Goal: Information Seeking & Learning: Compare options

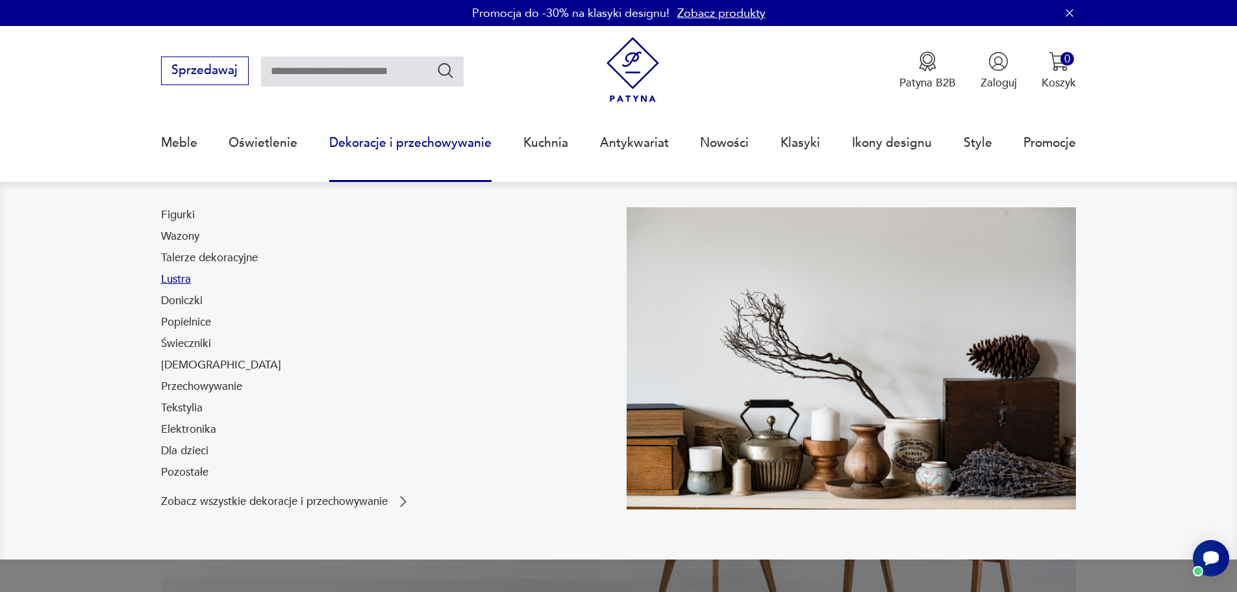
click at [187, 282] on link "Lustra" at bounding box center [176, 279] width 30 height 16
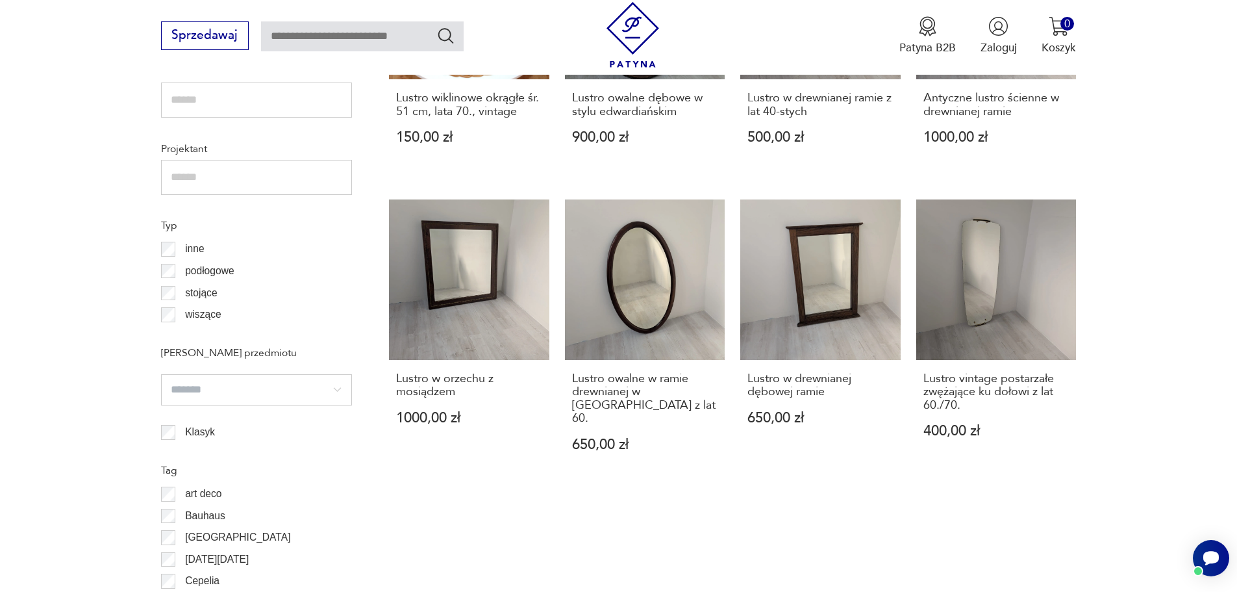
scroll to position [1081, 0]
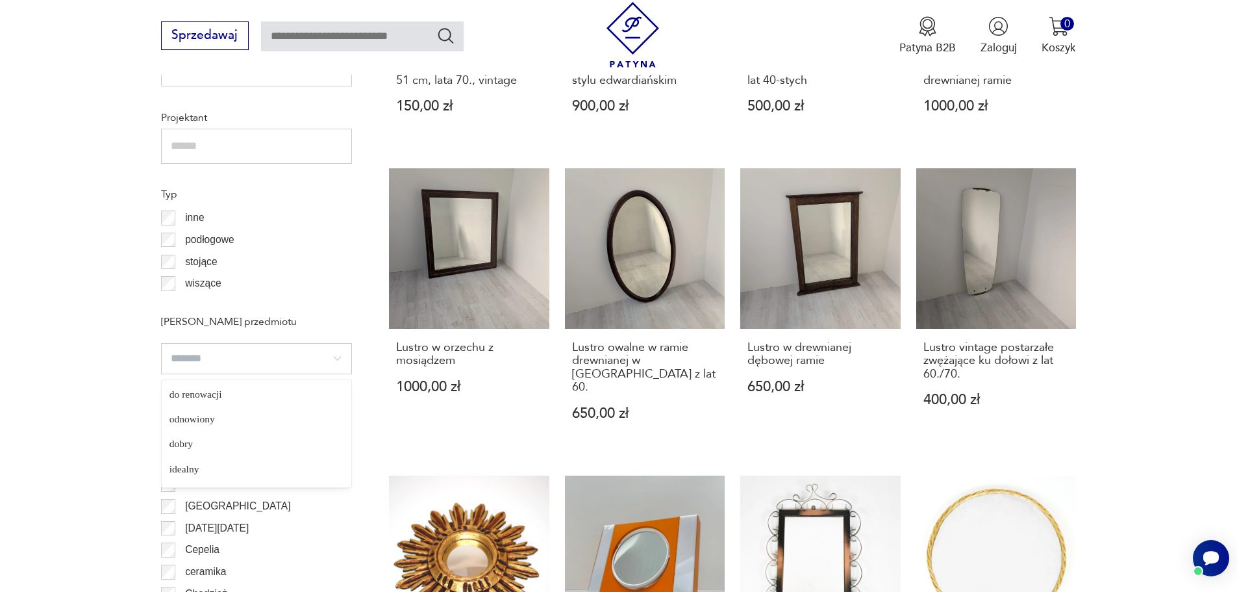
click at [287, 355] on input "search" at bounding box center [256, 358] width 191 height 31
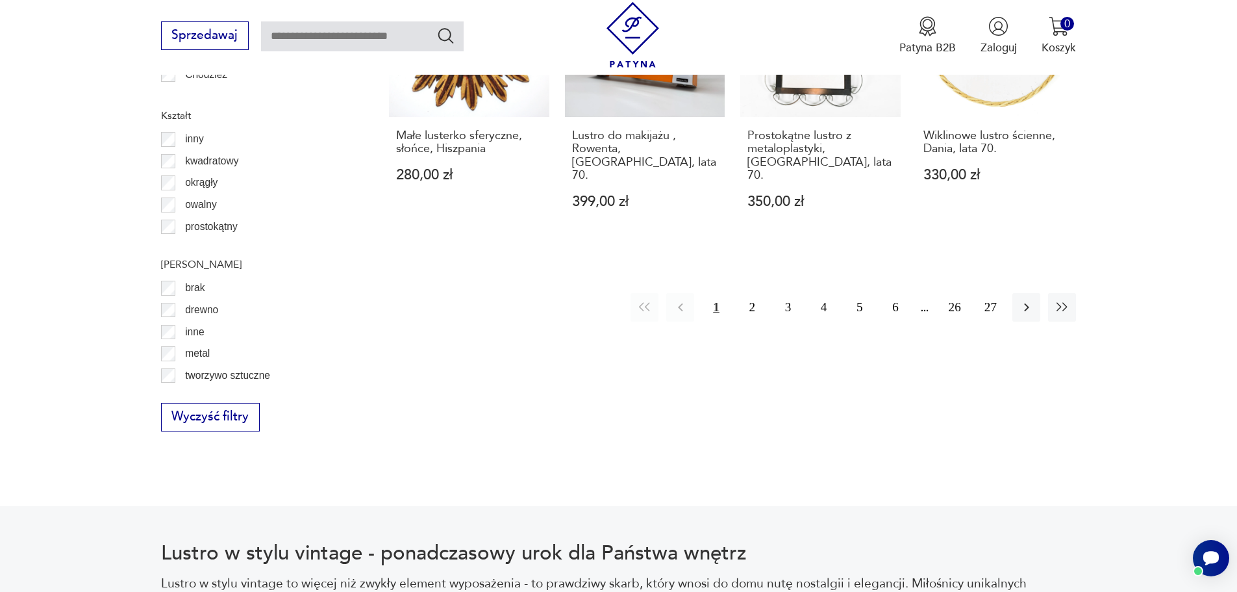
scroll to position [1601, 0]
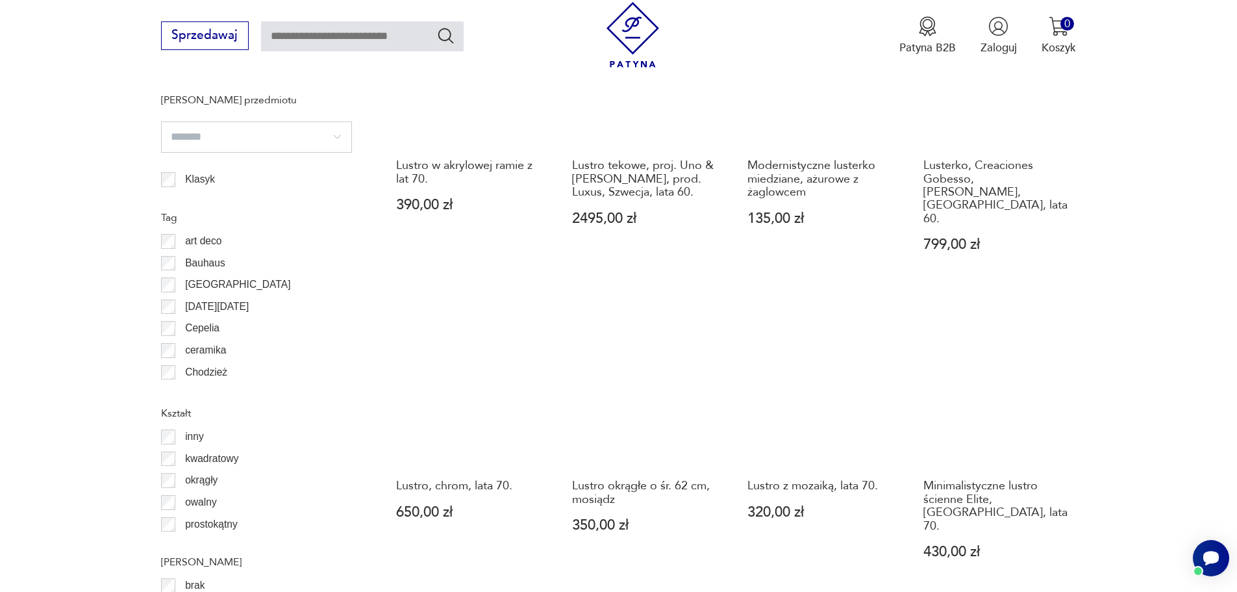
scroll to position [1342, 0]
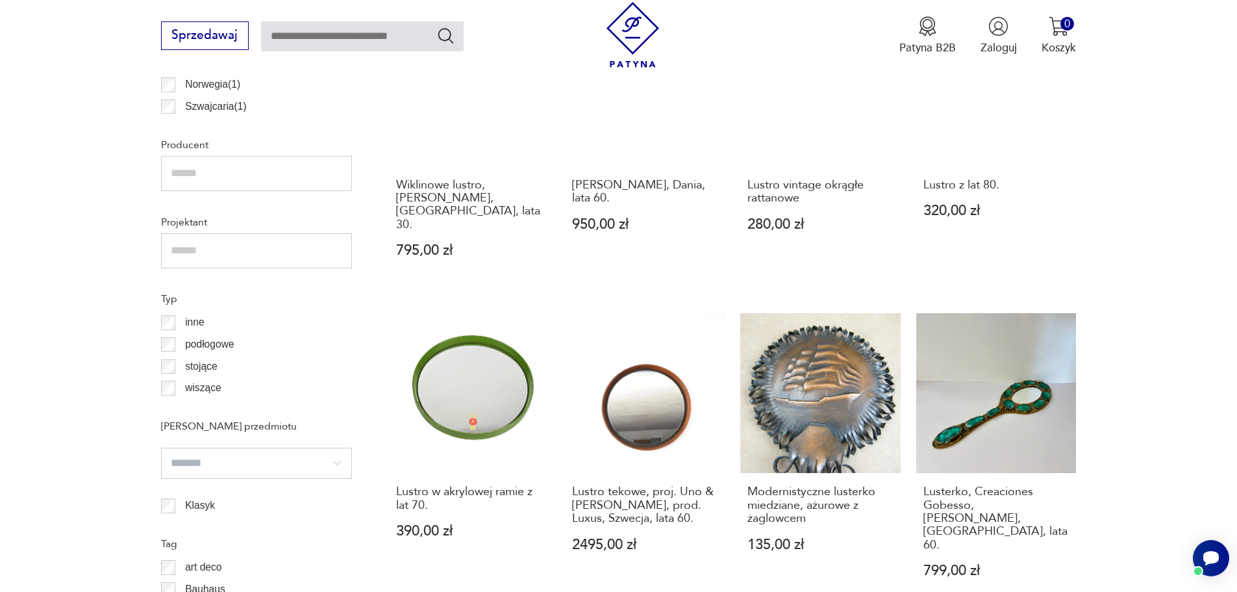
scroll to position [1082, 0]
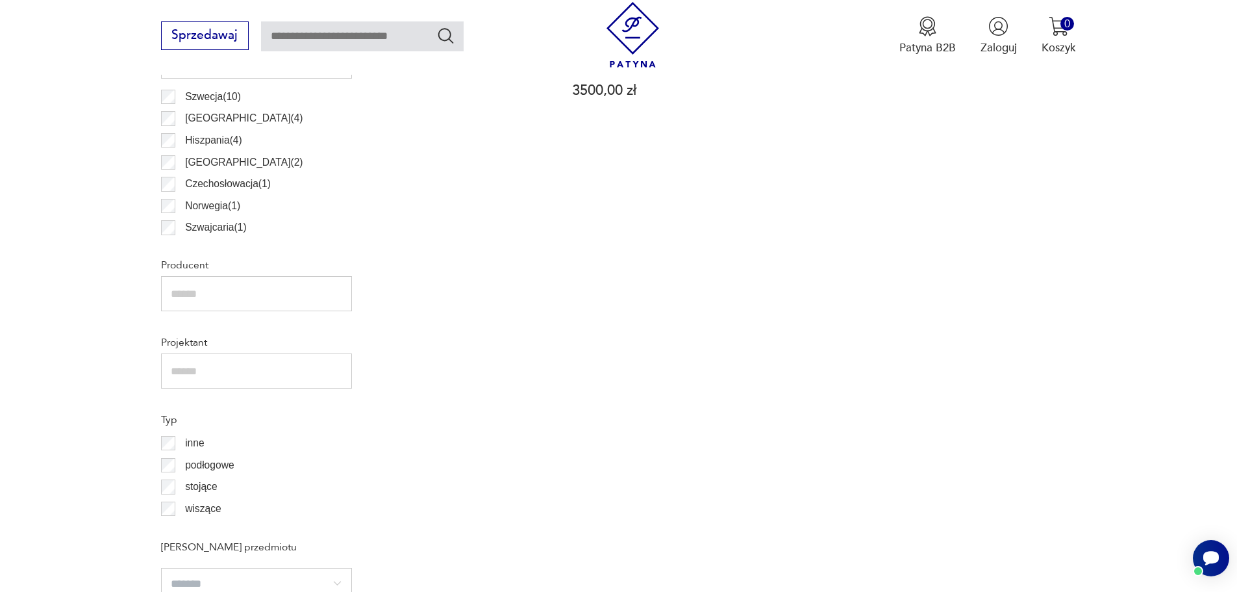
scroll to position [727, 0]
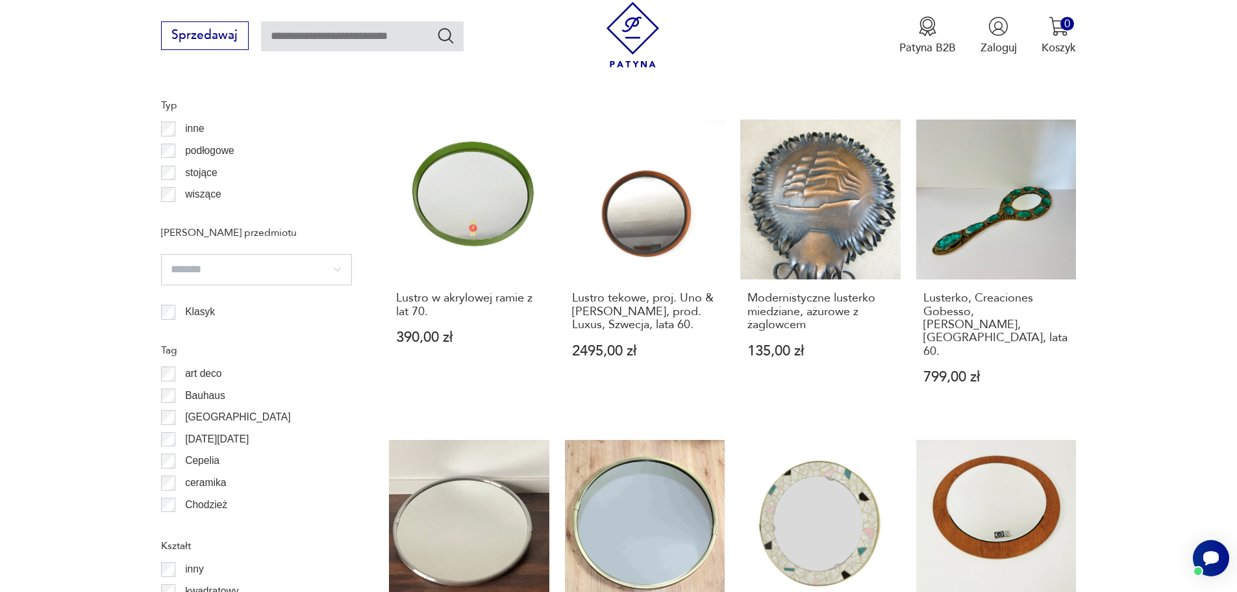
scroll to position [1147, 0]
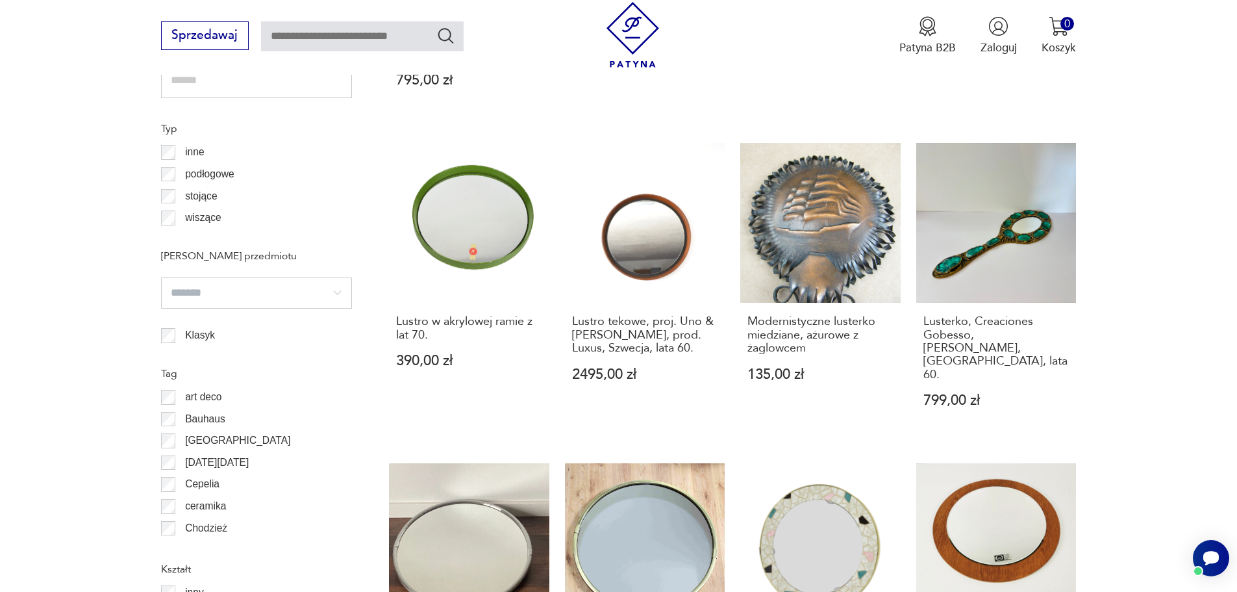
click at [211, 301] on input "search" at bounding box center [256, 292] width 191 height 31
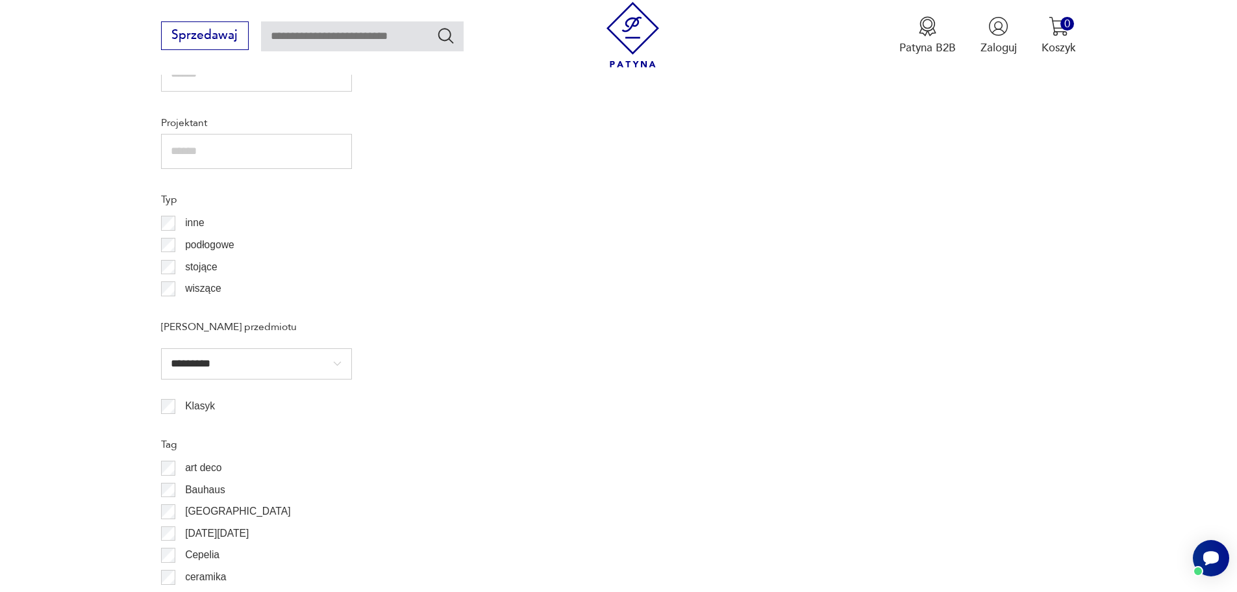
scroll to position [1082, 0]
click at [197, 362] on input "*********" at bounding box center [256, 357] width 191 height 31
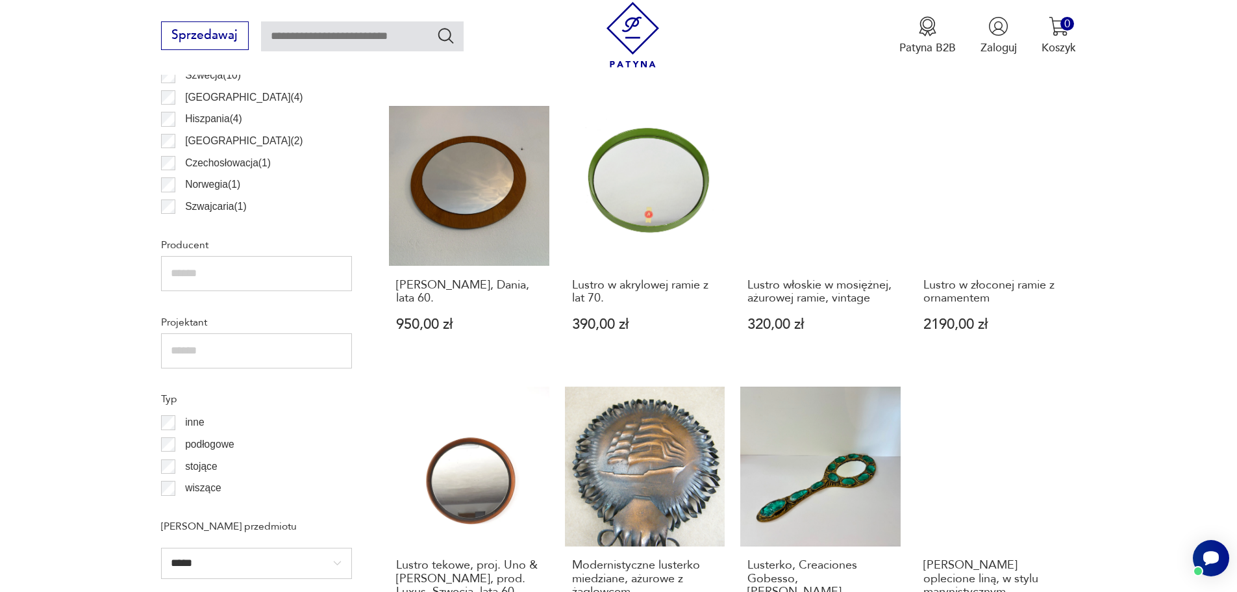
scroll to position [952, 0]
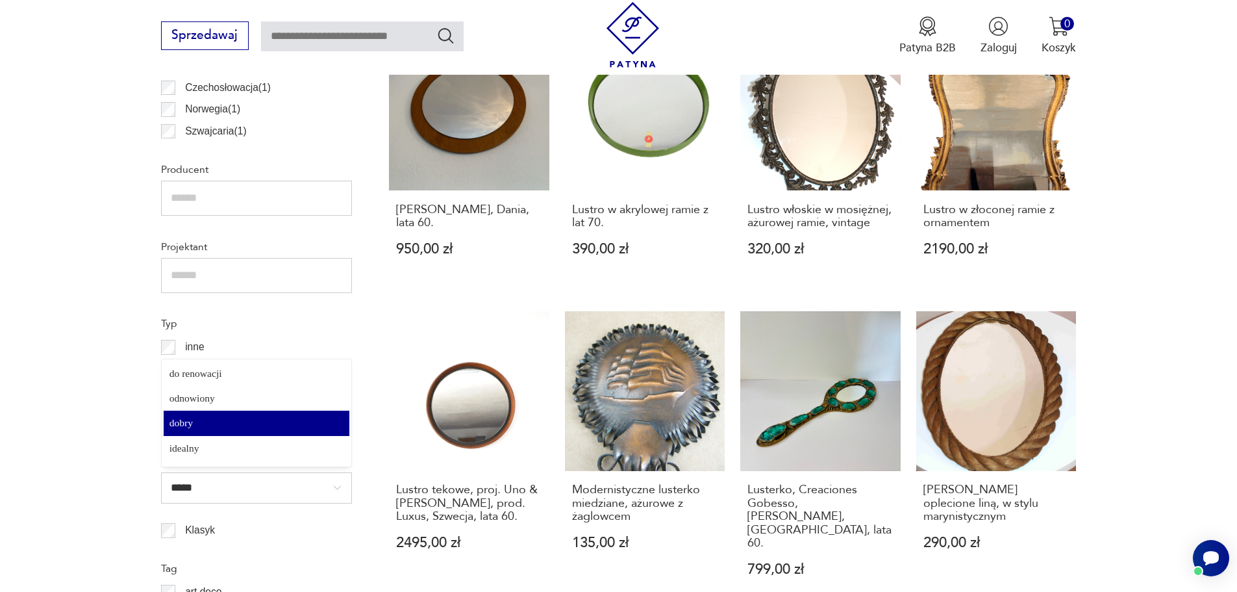
click at [199, 488] on input "*****" at bounding box center [256, 487] width 191 height 31
type input "*******"
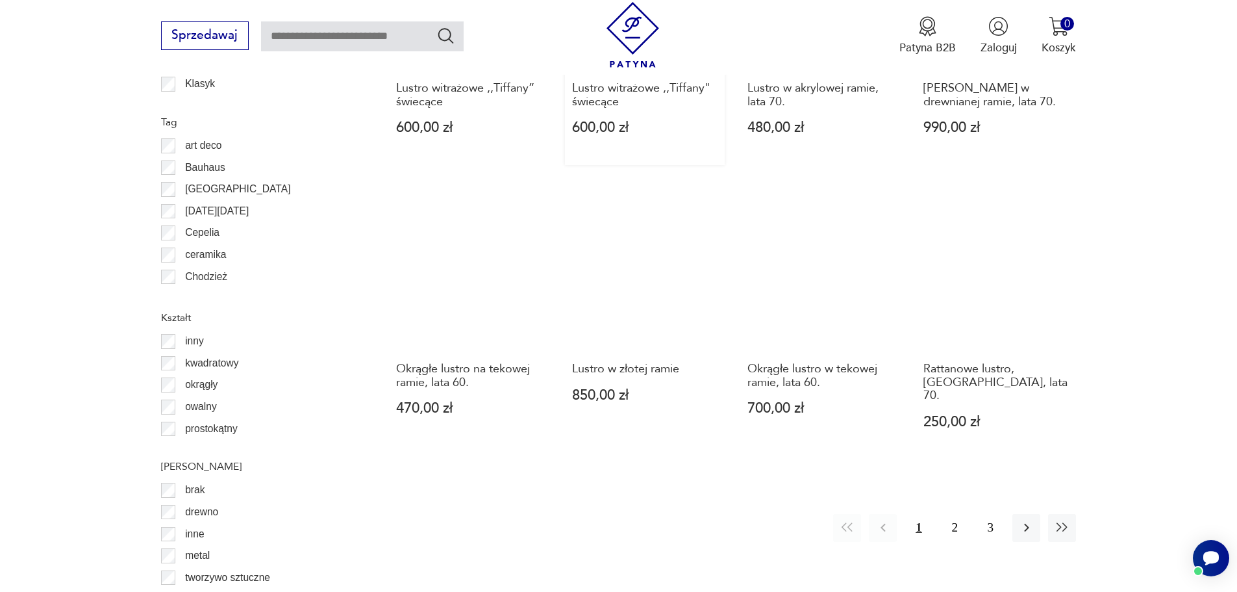
scroll to position [1406, 0]
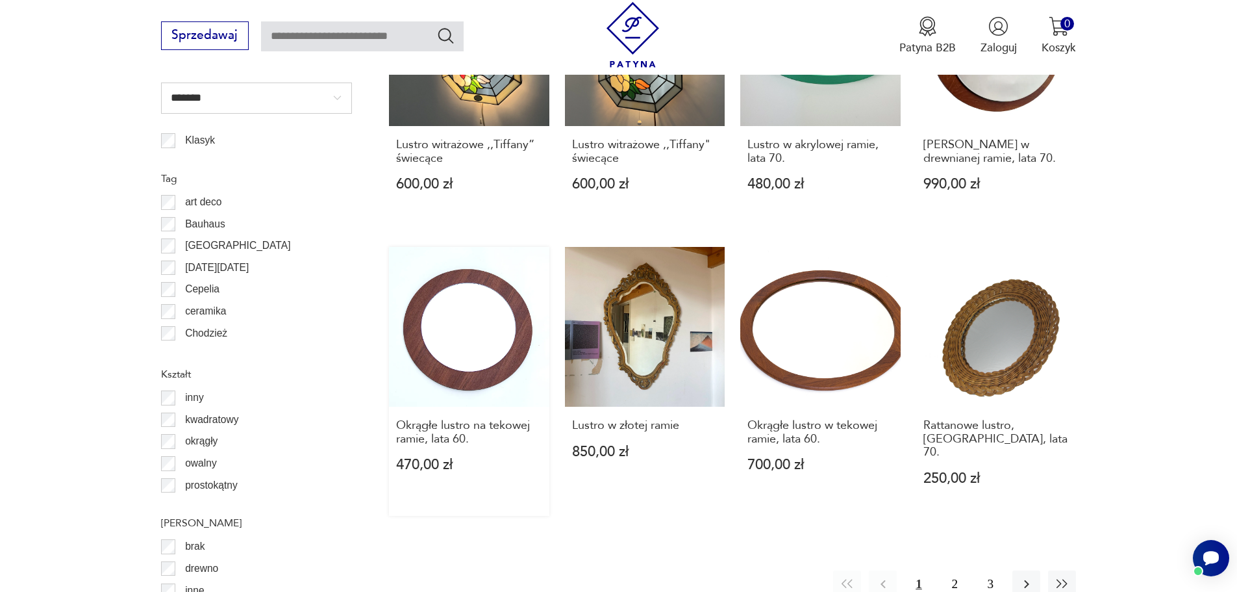
click at [473, 323] on link "Okrągłe lustro na tekowej ramie, lata 60. 470,00 zł" at bounding box center [469, 381] width 160 height 269
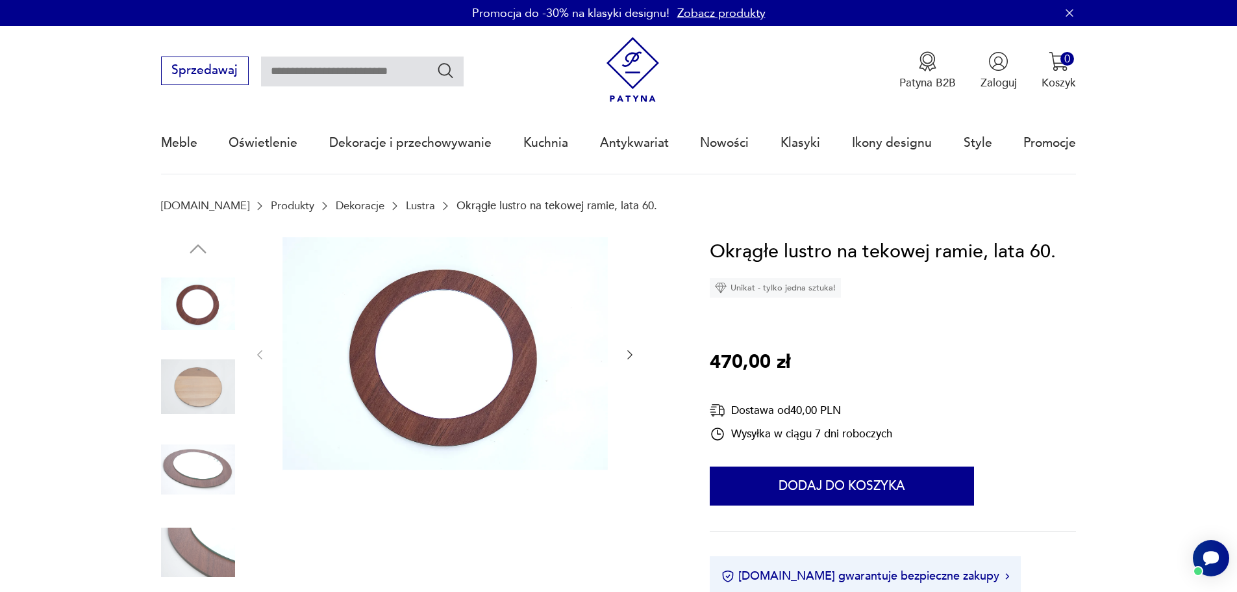
click at [629, 355] on icon "button" at bounding box center [629, 354] width 13 height 13
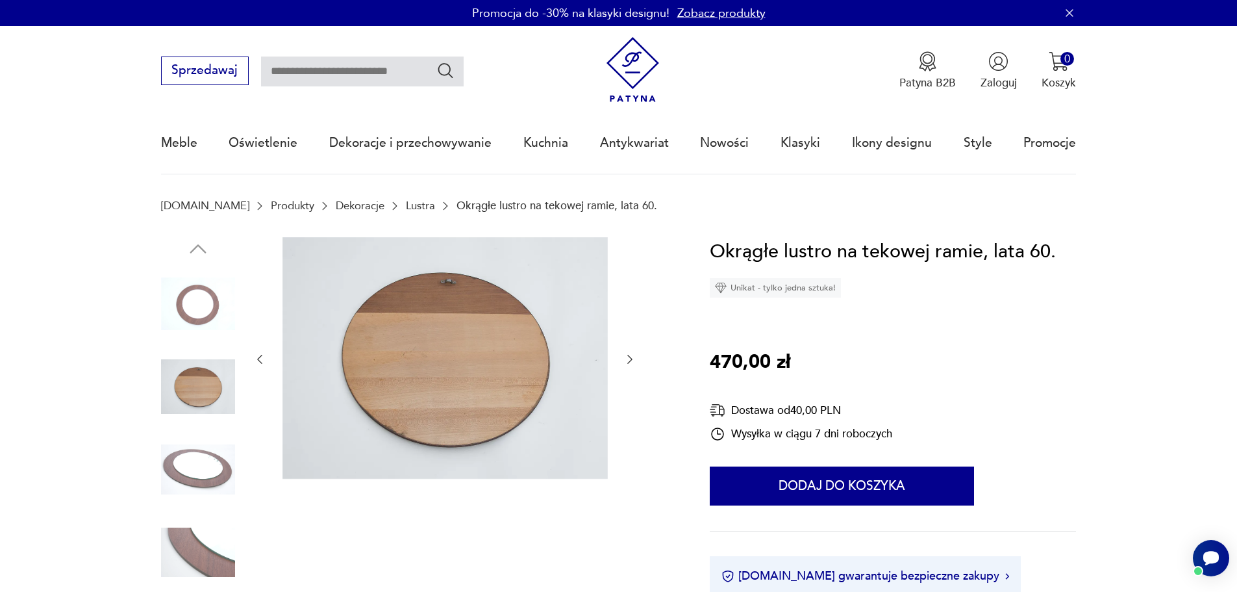
click at [629, 355] on icon "button" at bounding box center [629, 359] width 5 height 9
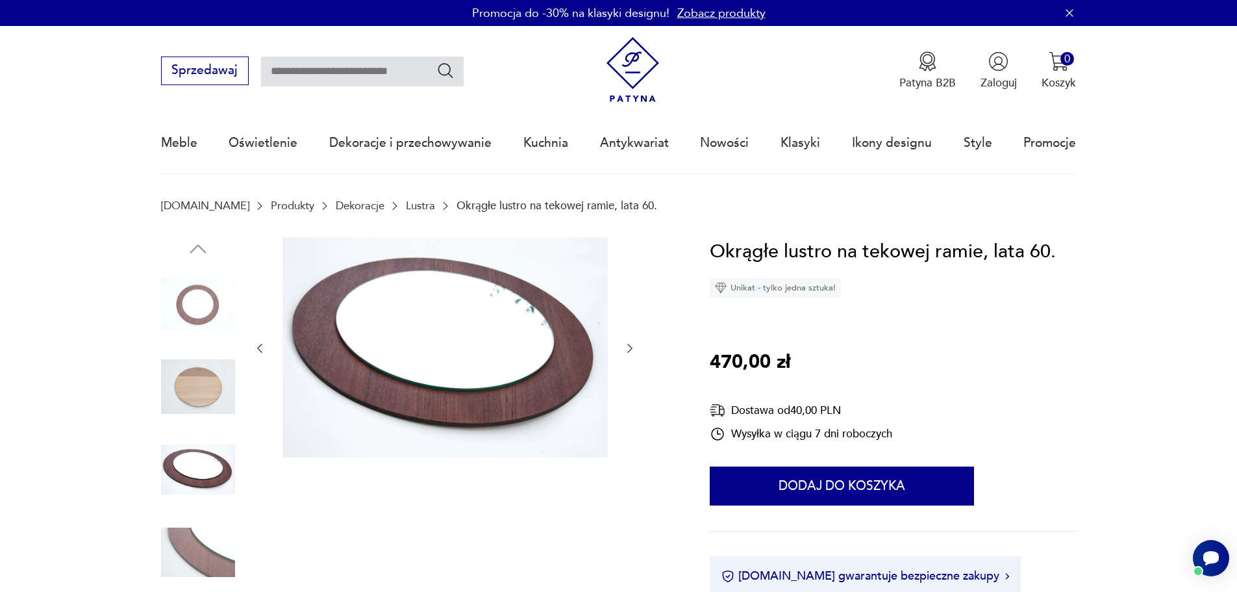
click at [629, 355] on button "button" at bounding box center [629, 348] width 13 height 16
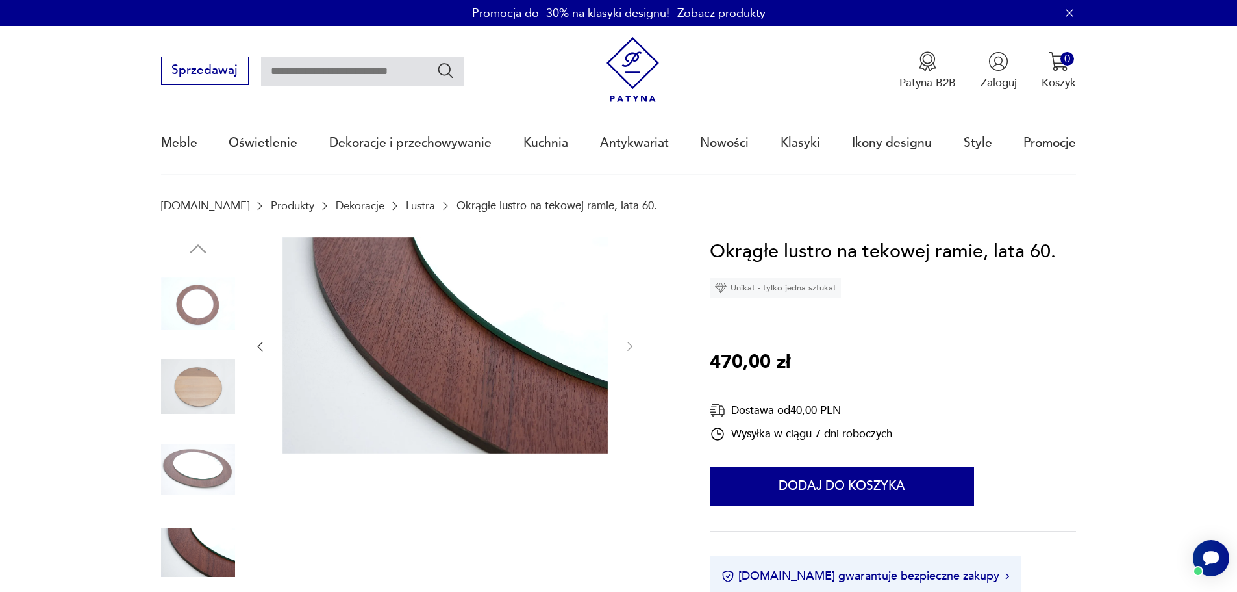
click at [629, 355] on div at bounding box center [444, 346] width 383 height 219
click at [406, 205] on link "Lustra" at bounding box center [420, 205] width 29 height 12
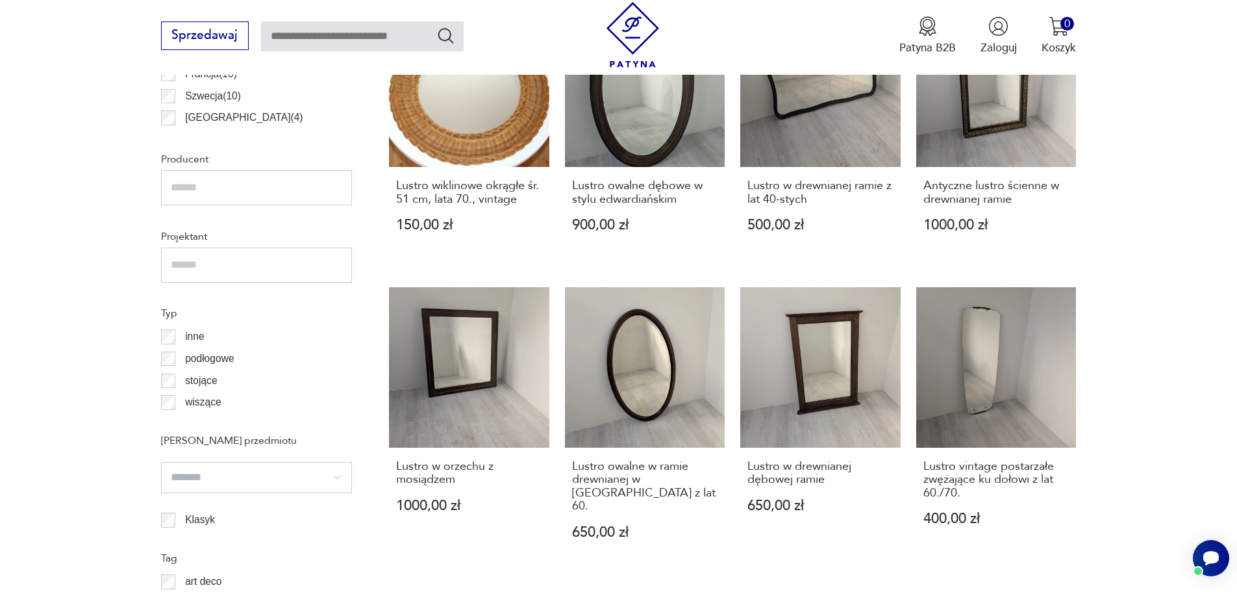
scroll to position [971, 0]
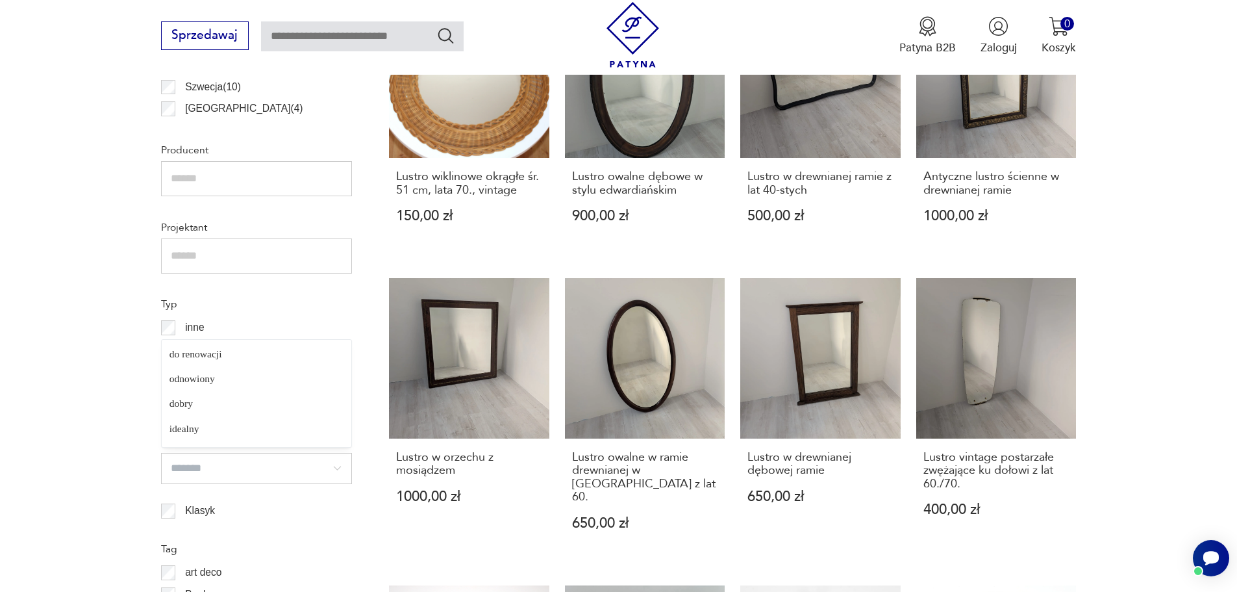
click at [255, 470] on input "search" at bounding box center [256, 468] width 191 height 31
type input "*******"
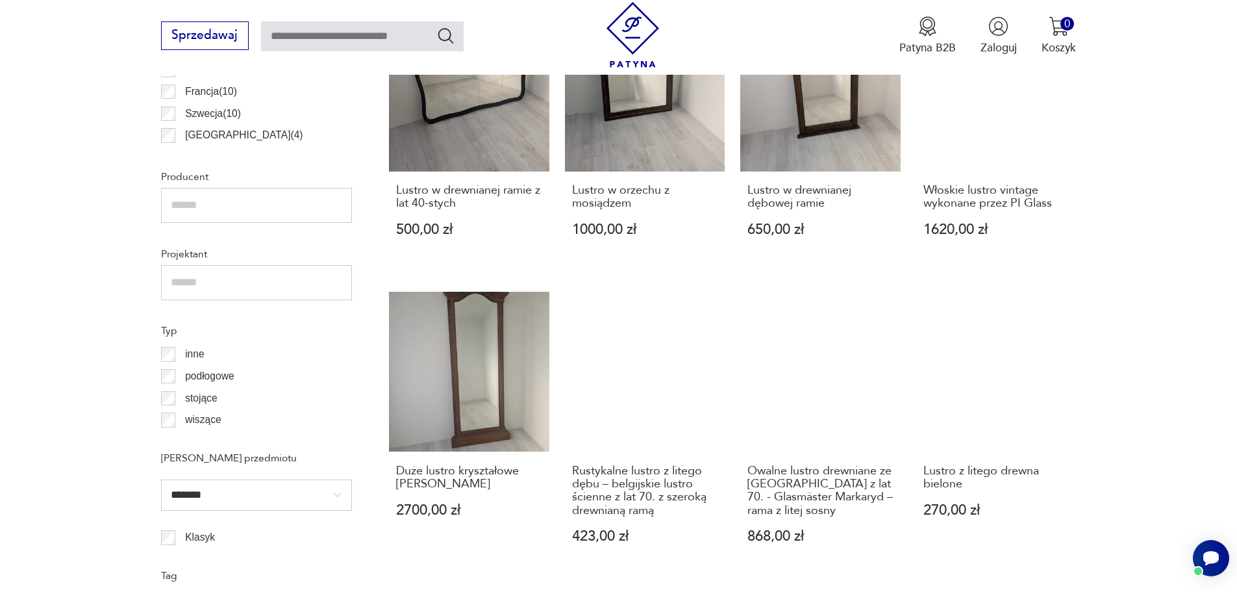
scroll to position [952, 0]
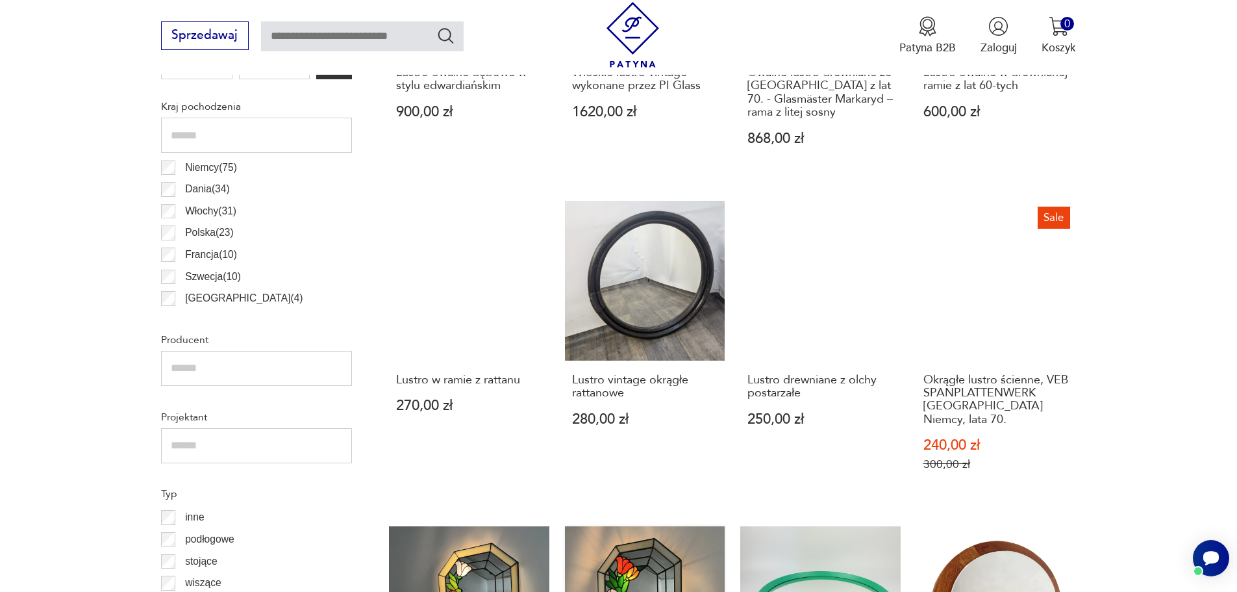
scroll to position [757, 0]
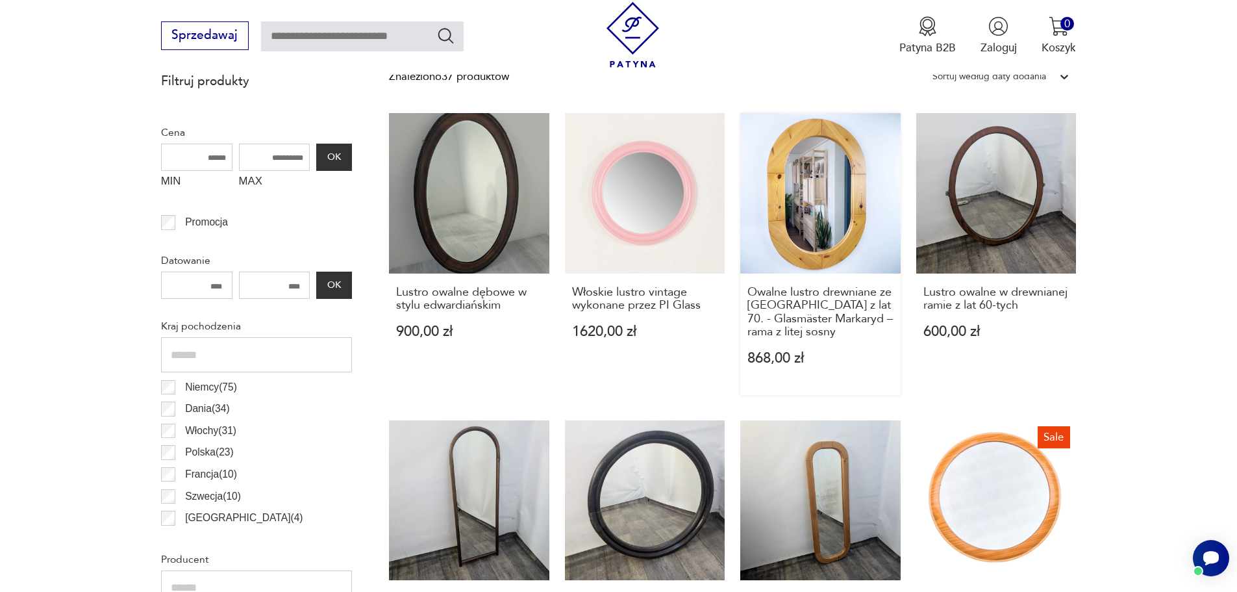
click at [839, 192] on link "Owalne lustro drewniane ze [GEOGRAPHIC_DATA] z lat 70. - Glasmäster Markaryd – …" at bounding box center [820, 254] width 160 height 282
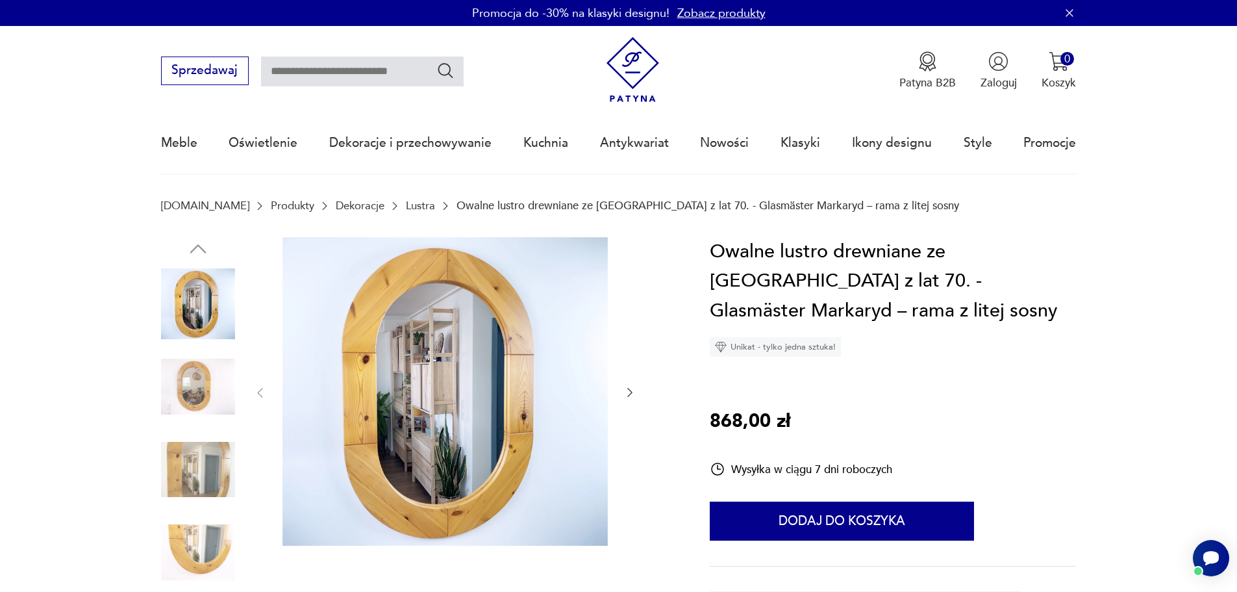
click at [631, 386] on icon "button" at bounding box center [629, 392] width 13 height 13
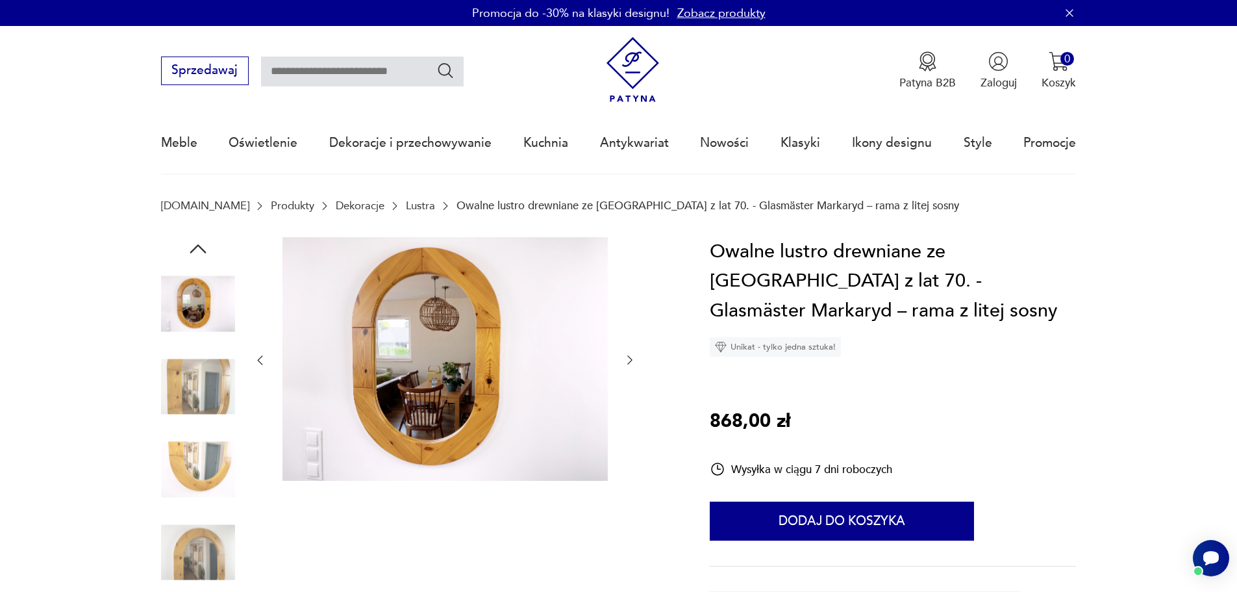
click at [631, 386] on div at bounding box center [444, 360] width 383 height 247
click at [631, 358] on icon "button" at bounding box center [629, 359] width 13 height 13
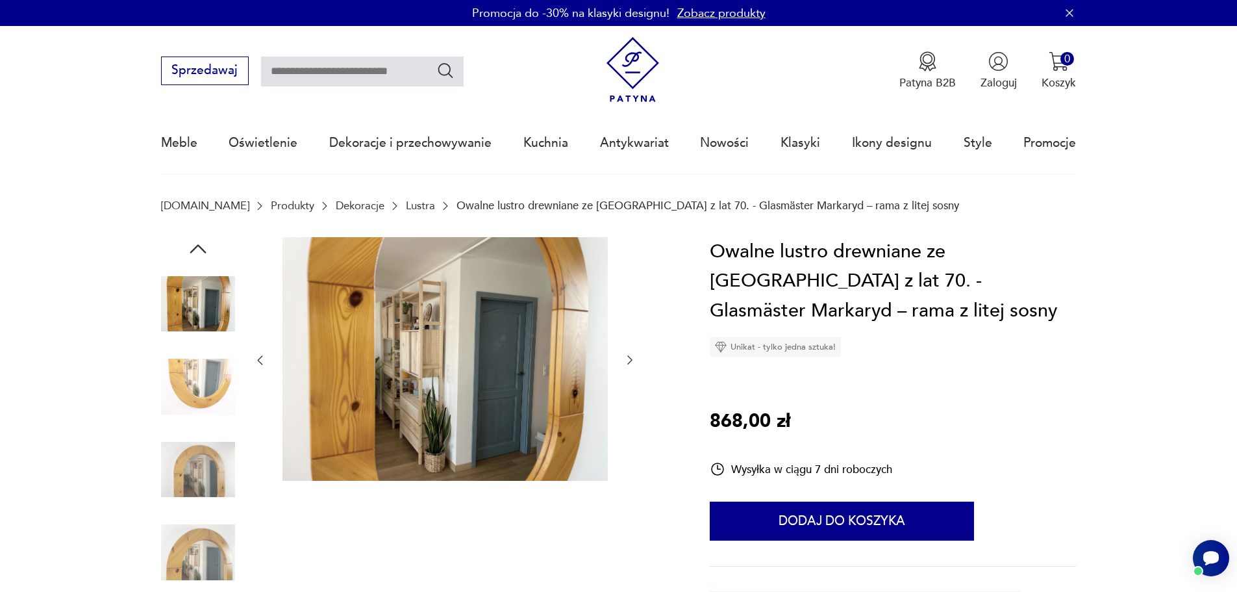
click at [631, 358] on icon "button" at bounding box center [629, 359] width 13 height 13
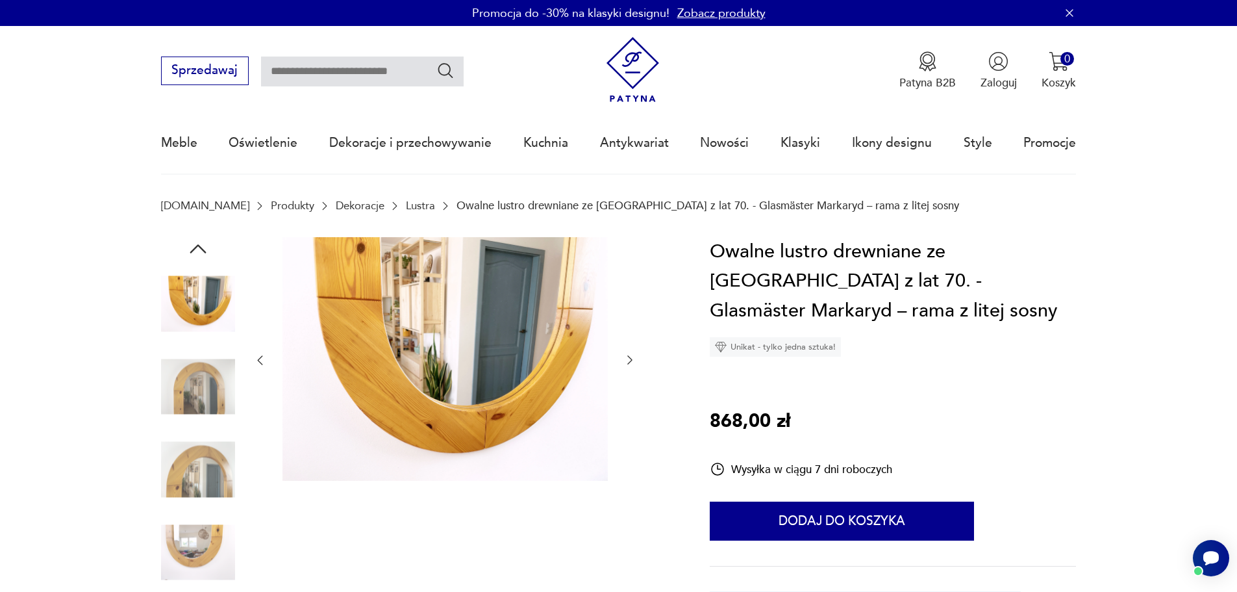
click at [631, 358] on icon "button" at bounding box center [629, 359] width 13 height 13
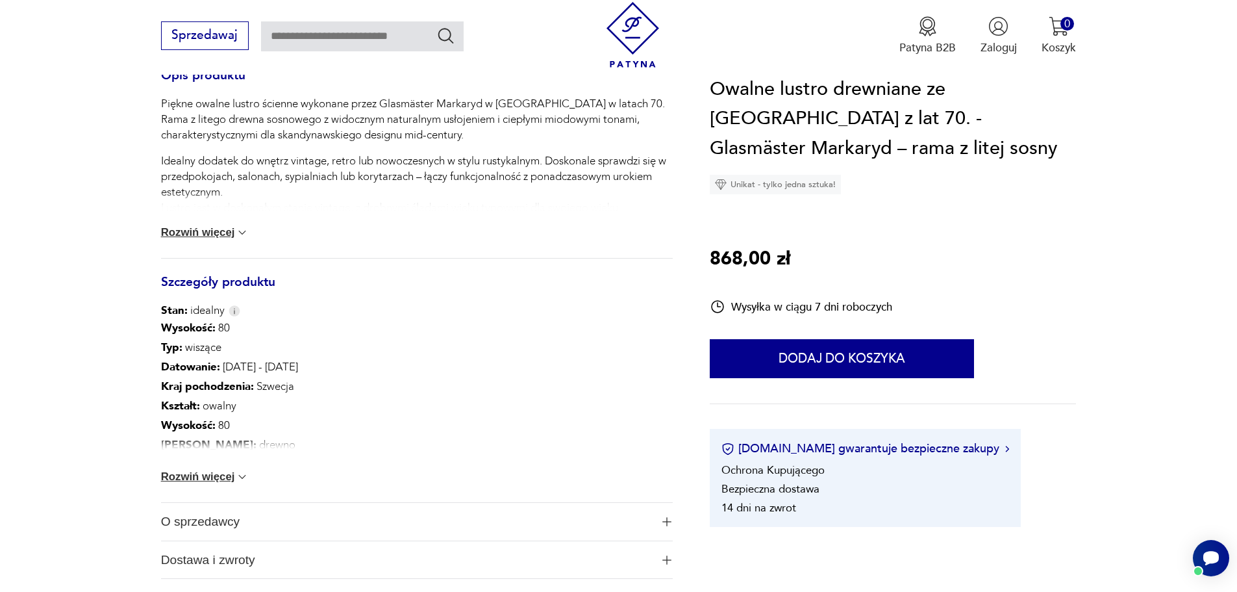
scroll to position [584, 0]
click at [244, 473] on img at bounding box center [242, 474] width 13 height 13
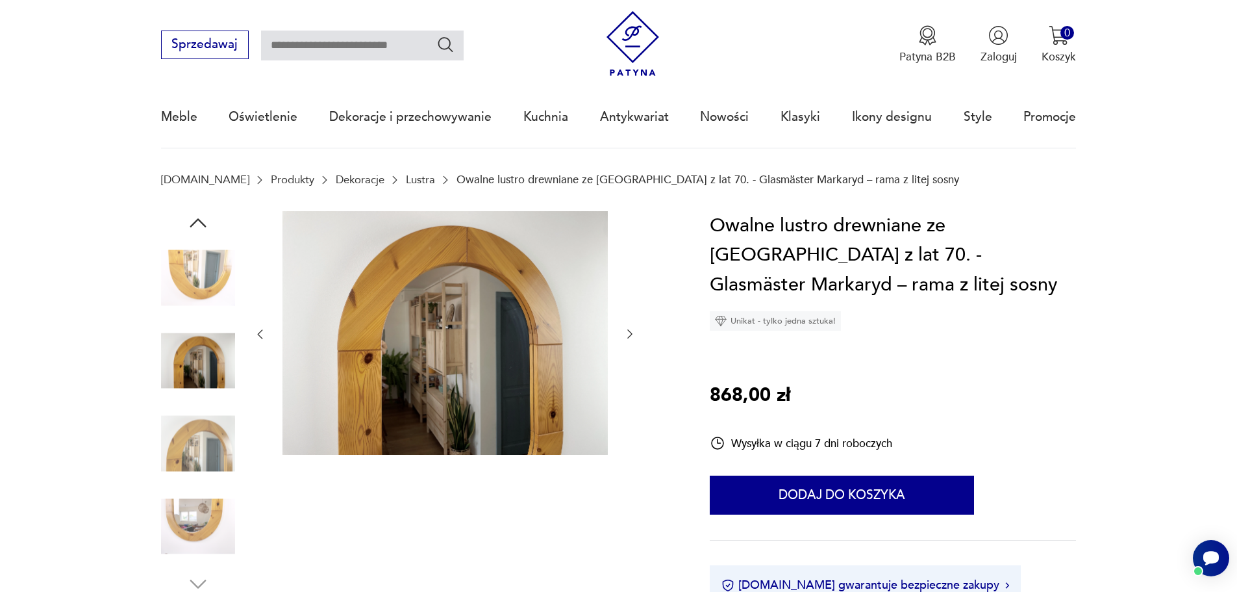
scroll to position [0, 0]
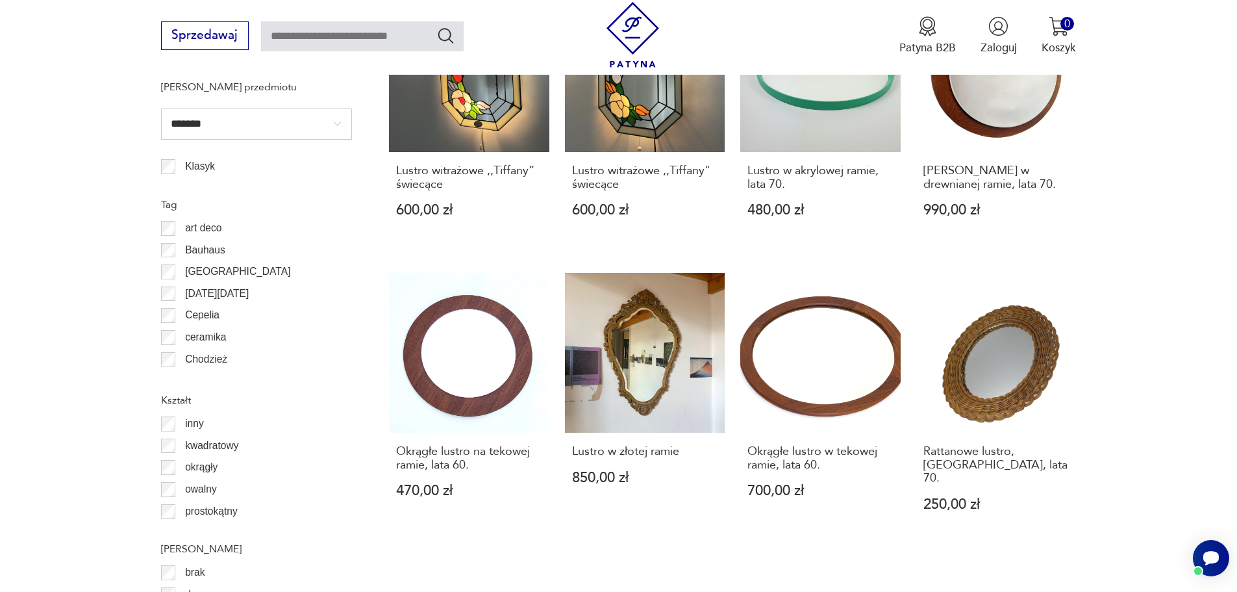
scroll to position [1342, 0]
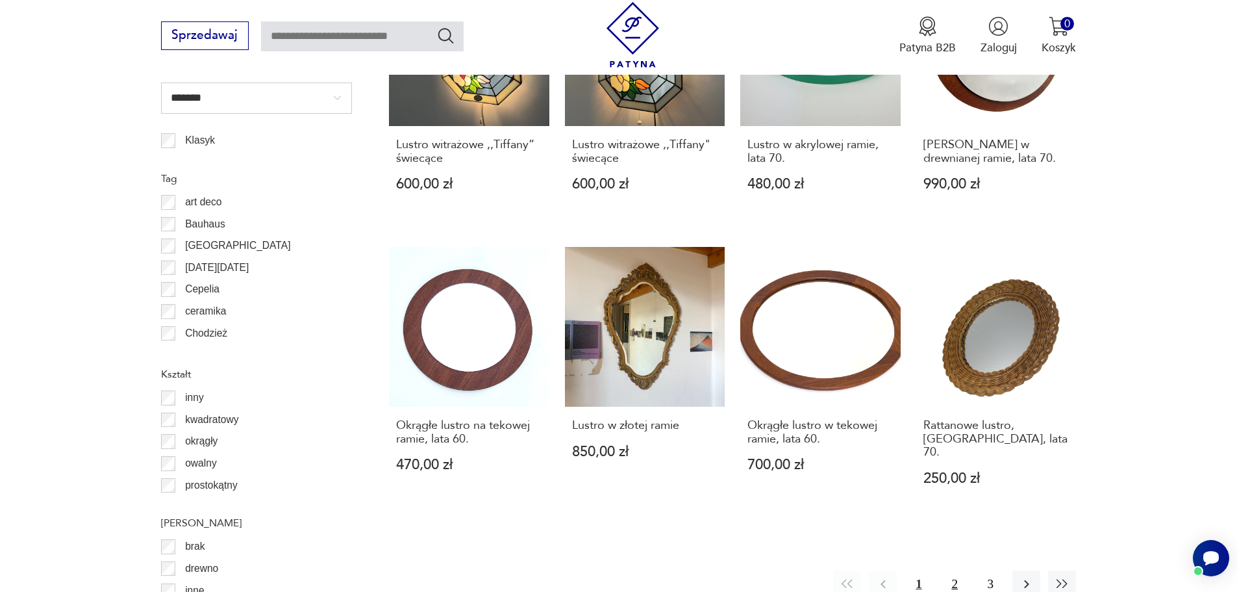
click at [956, 570] on button "2" at bounding box center [955, 584] width 28 height 28
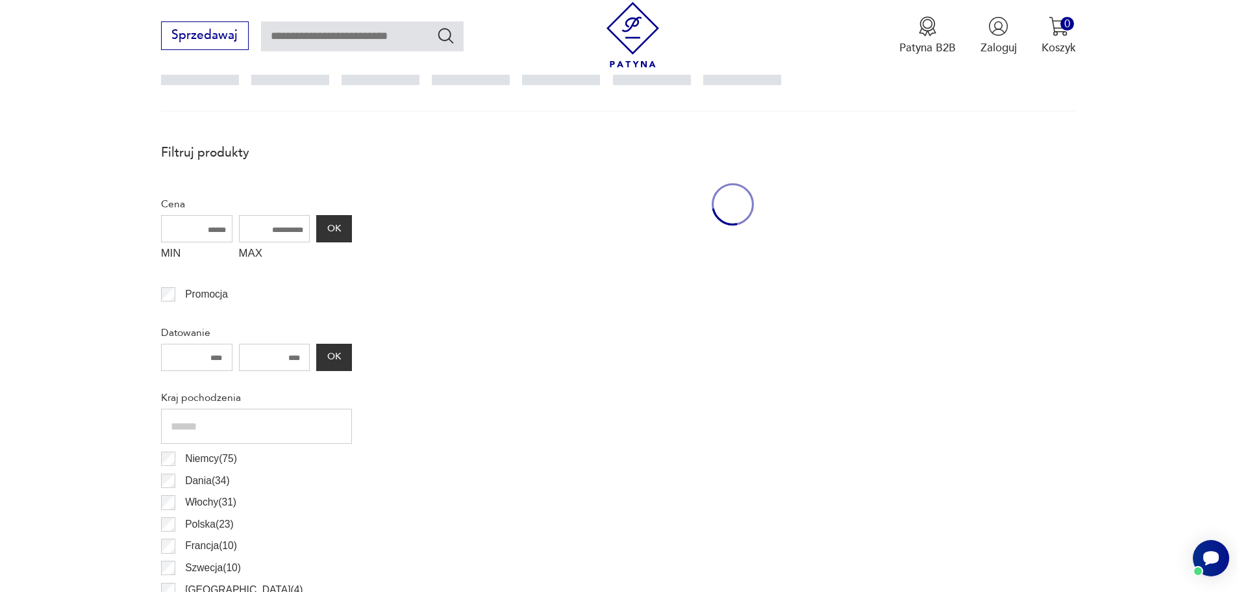
scroll to position [432, 0]
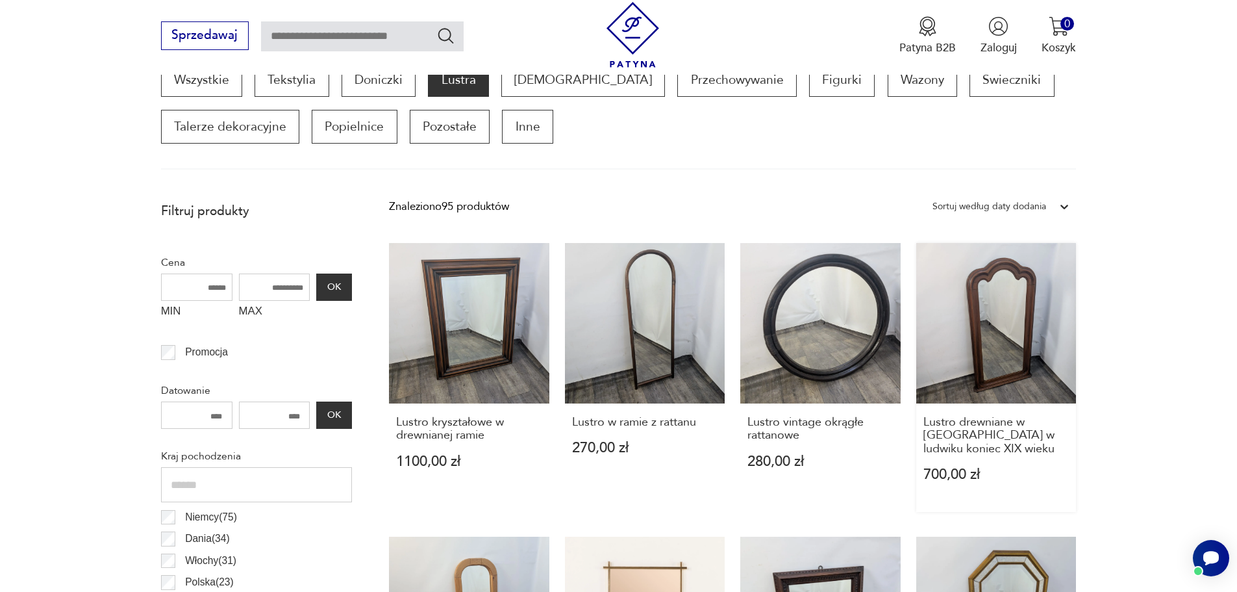
click at [998, 347] on link "Lustro drewniane w [GEOGRAPHIC_DATA] w ludwiku koniec XIX wieku 700,00 zł" at bounding box center [996, 377] width 160 height 269
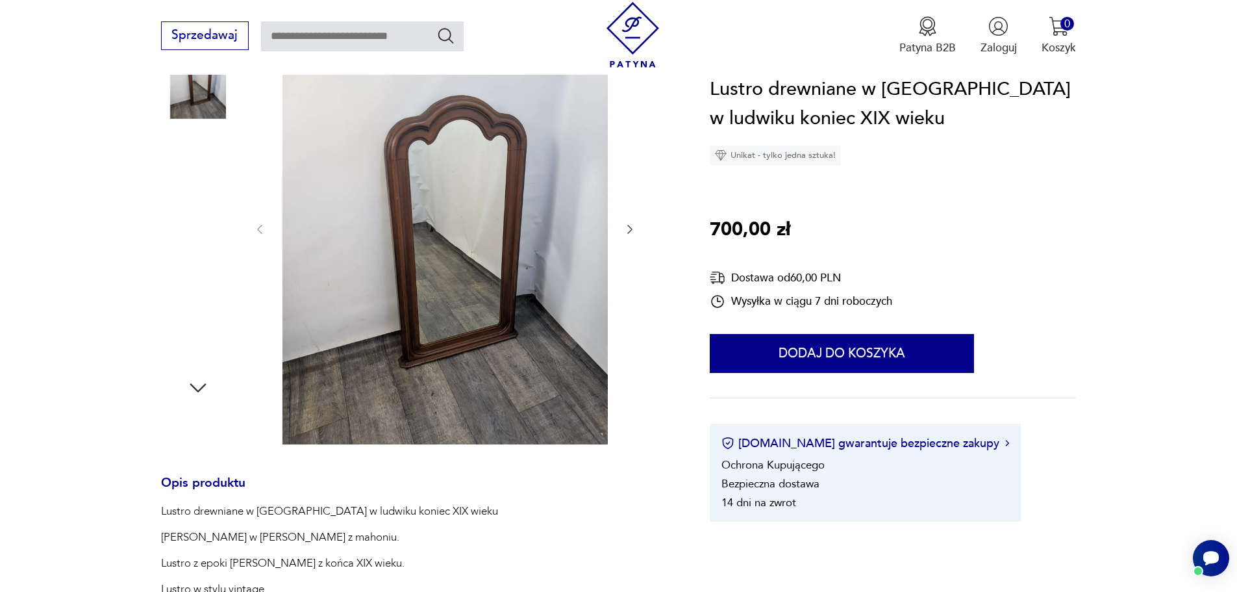
scroll to position [195, 0]
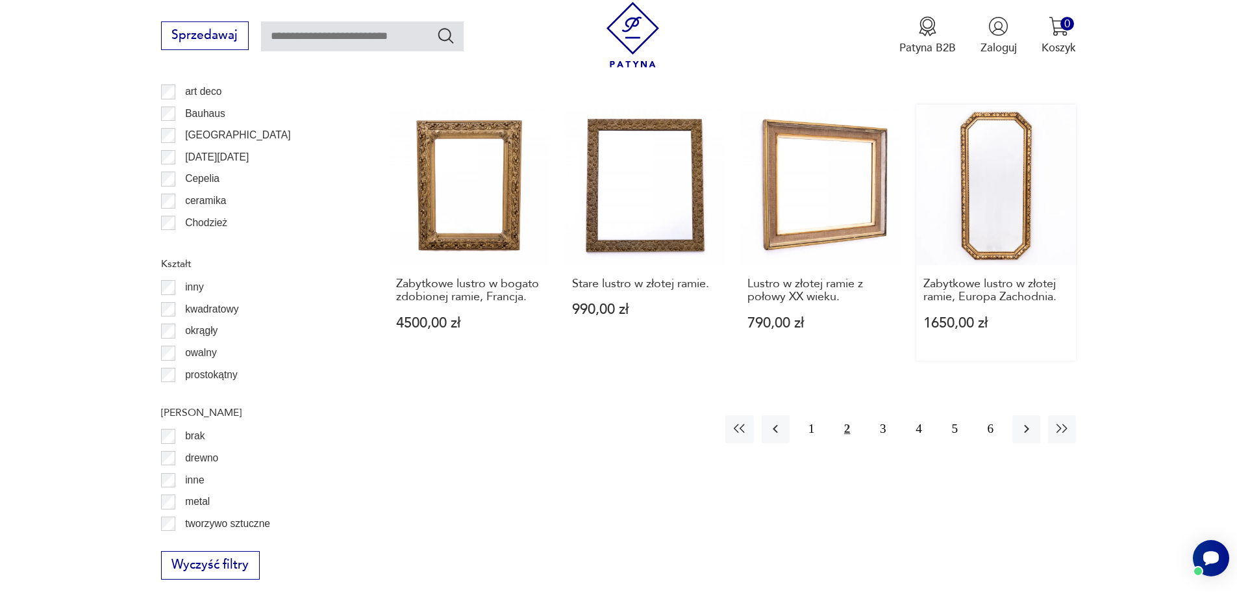
scroll to position [1471, 0]
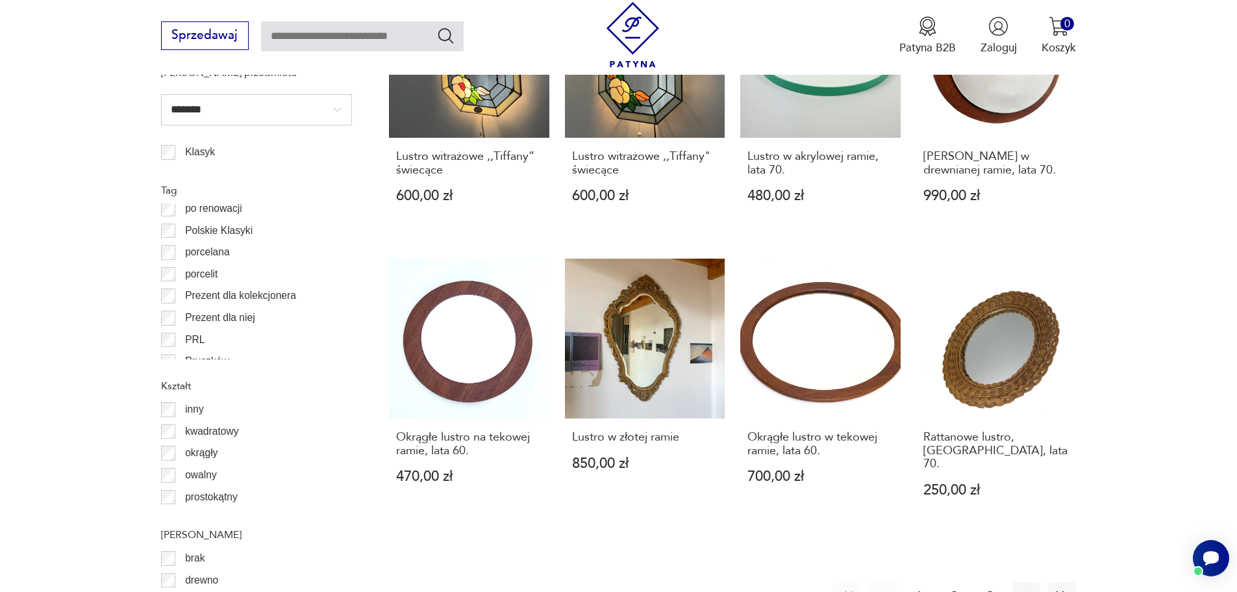
scroll to position [1536, 0]
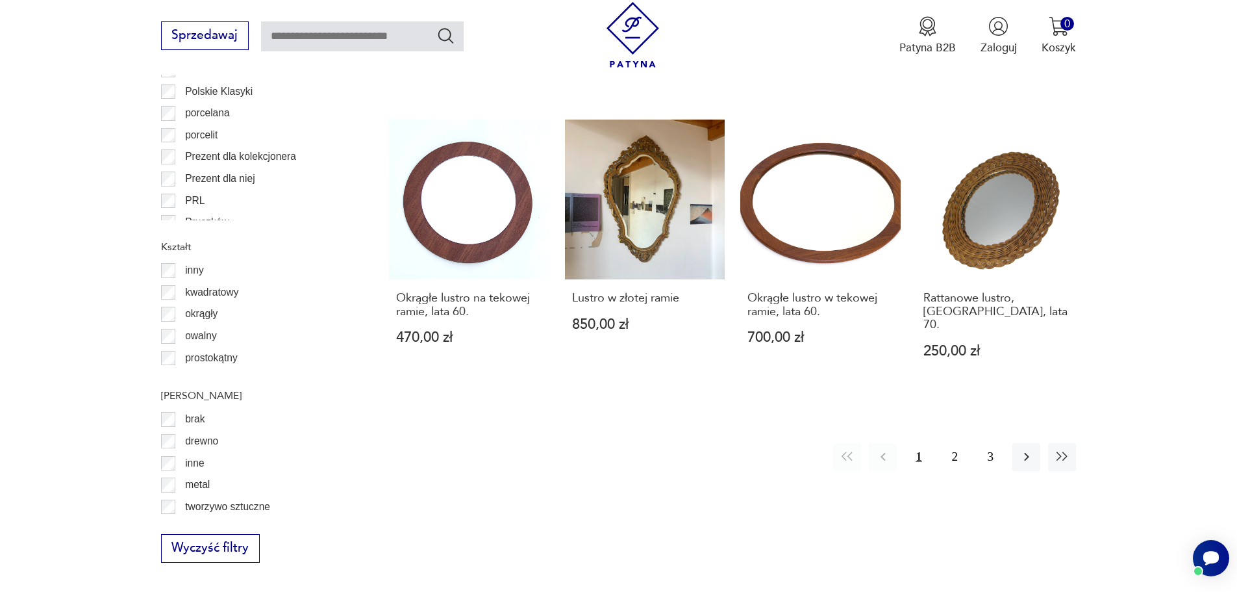
scroll to position [1488, 0]
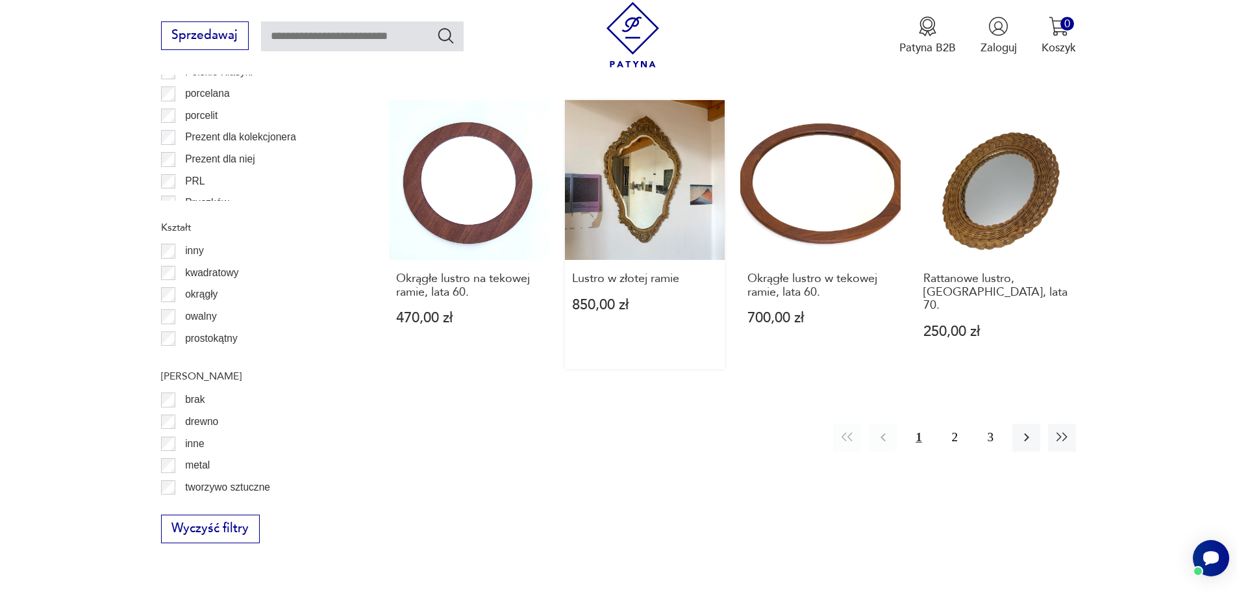
click at [631, 181] on link "Lustro w złotej ramie 850,00 zł" at bounding box center [645, 234] width 160 height 269
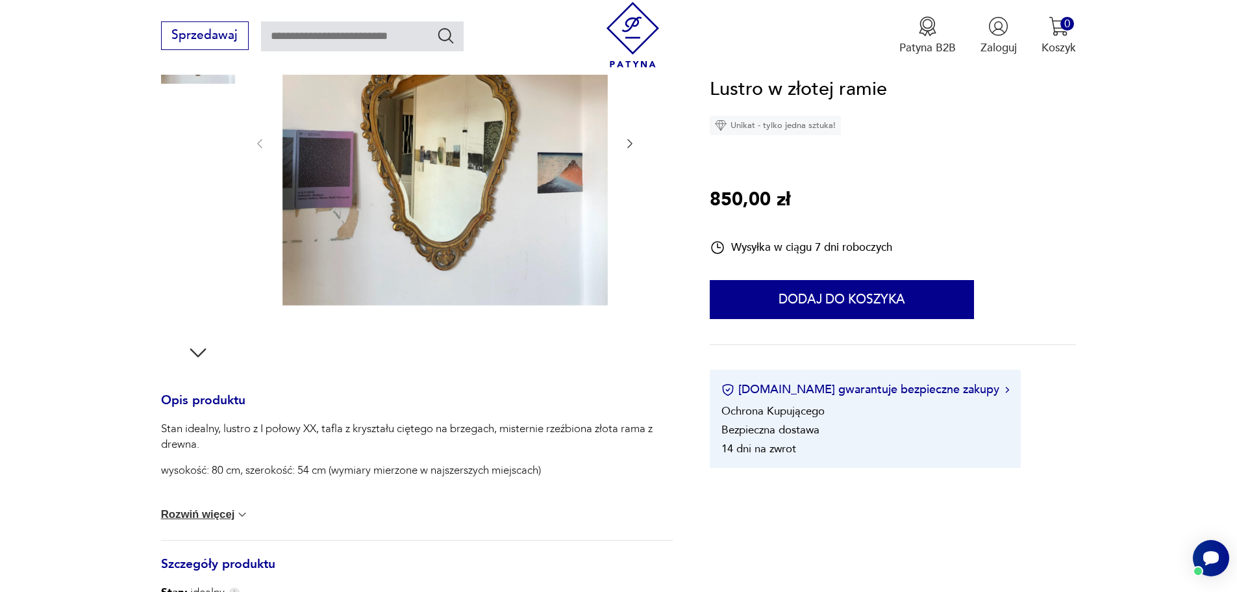
scroll to position [260, 0]
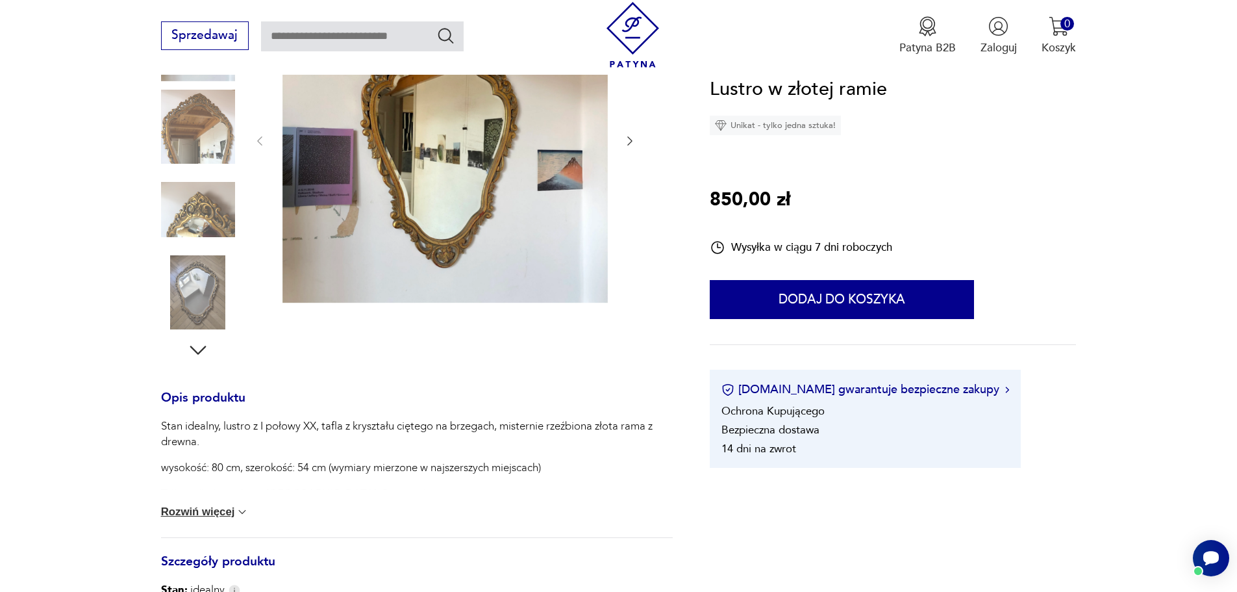
click at [629, 144] on icon "button" at bounding box center [629, 140] width 13 height 13
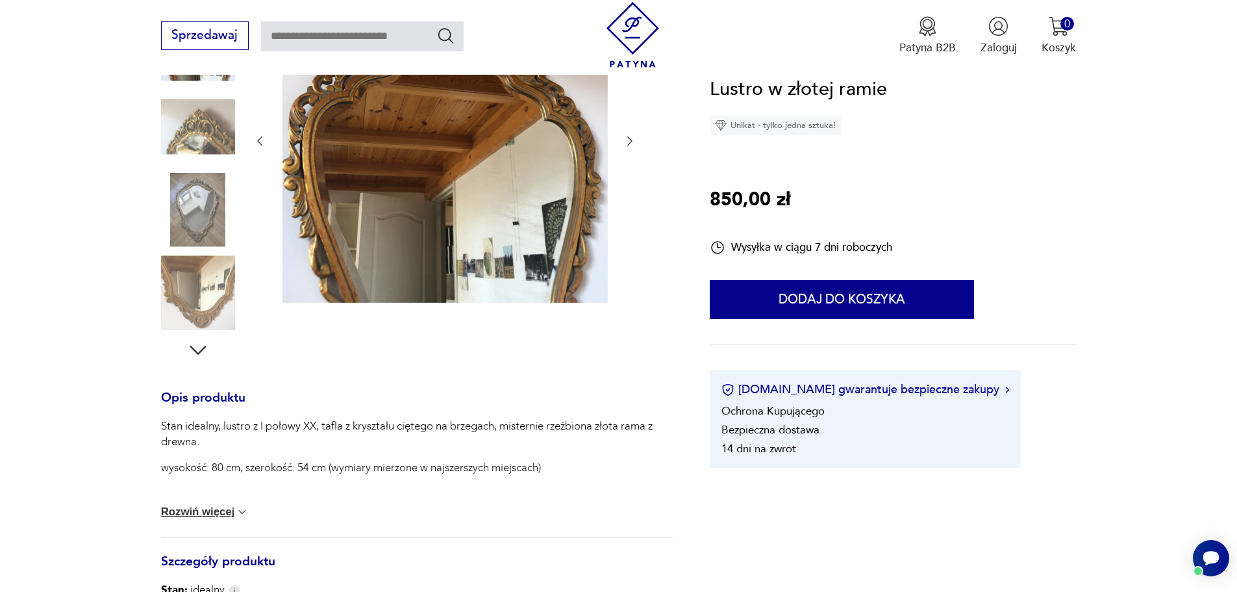
click at [629, 144] on icon "button" at bounding box center [629, 140] width 13 height 13
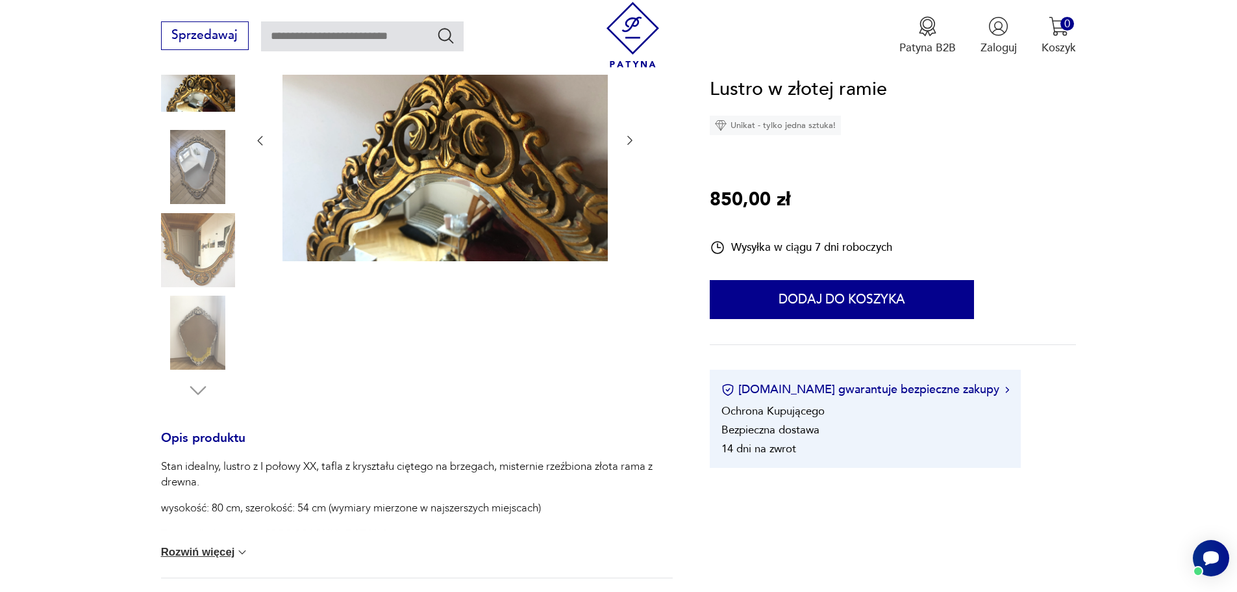
click at [629, 144] on icon "button" at bounding box center [629, 140] width 13 height 13
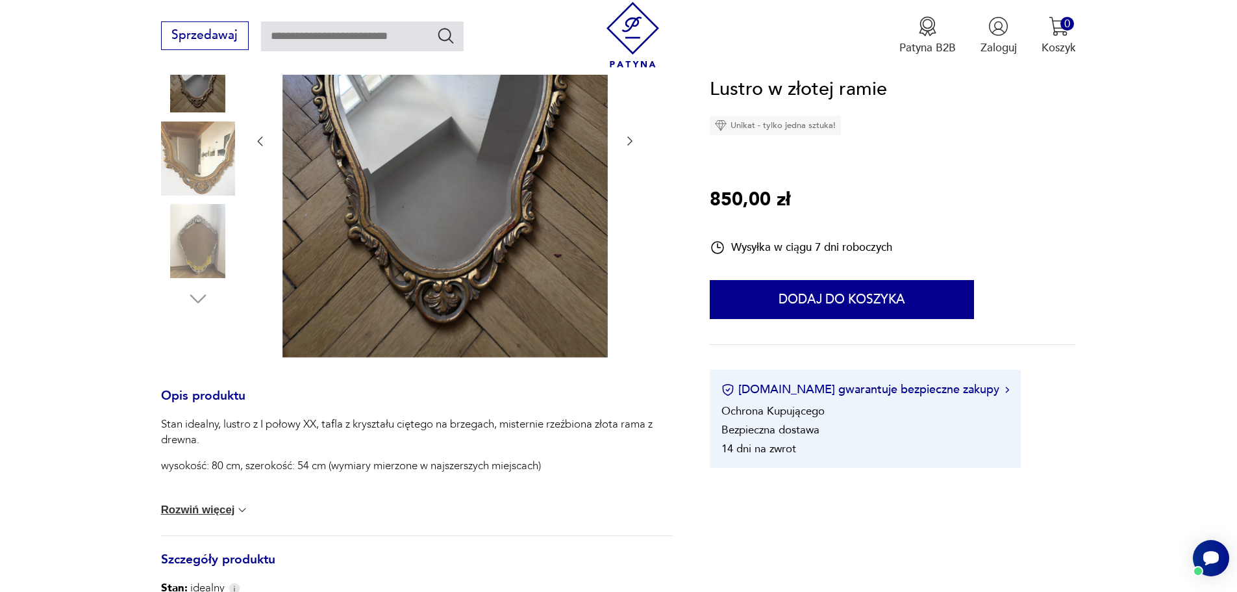
scroll to position [314, 0]
click at [629, 144] on icon "button" at bounding box center [629, 140] width 13 height 13
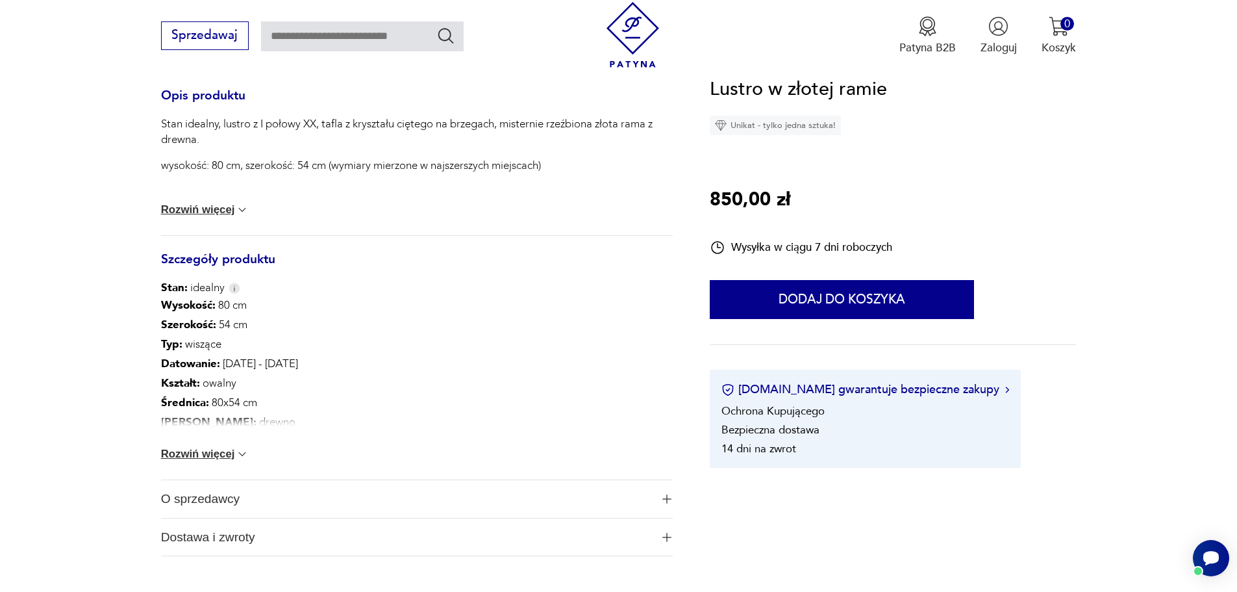
scroll to position [584, 0]
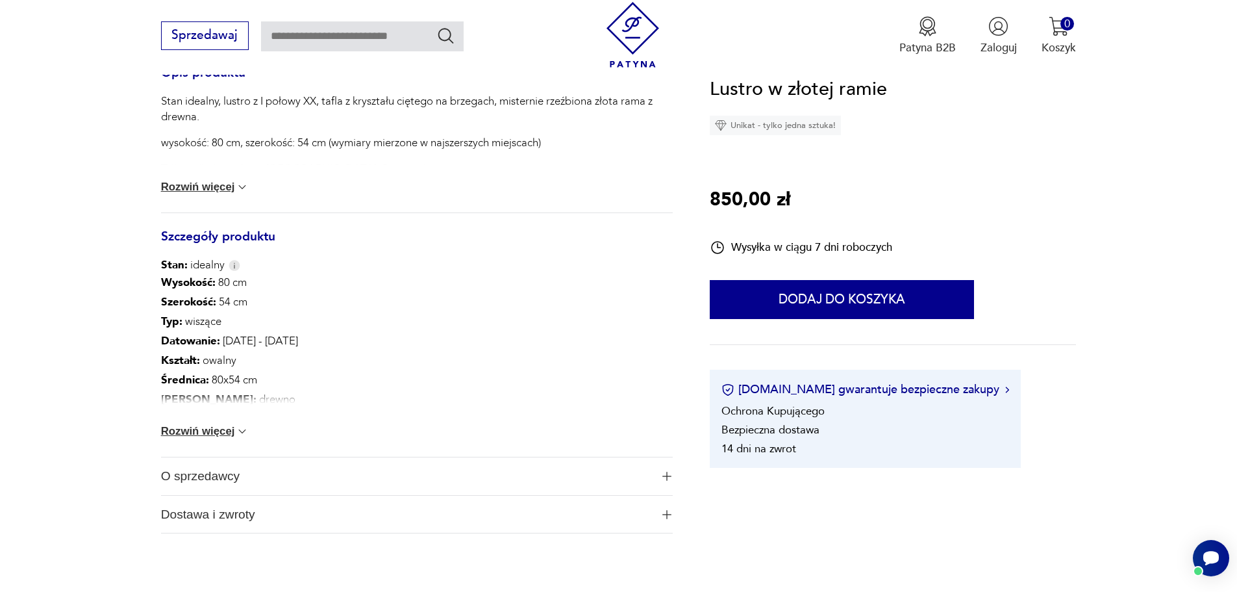
click at [245, 428] on img at bounding box center [242, 431] width 13 height 13
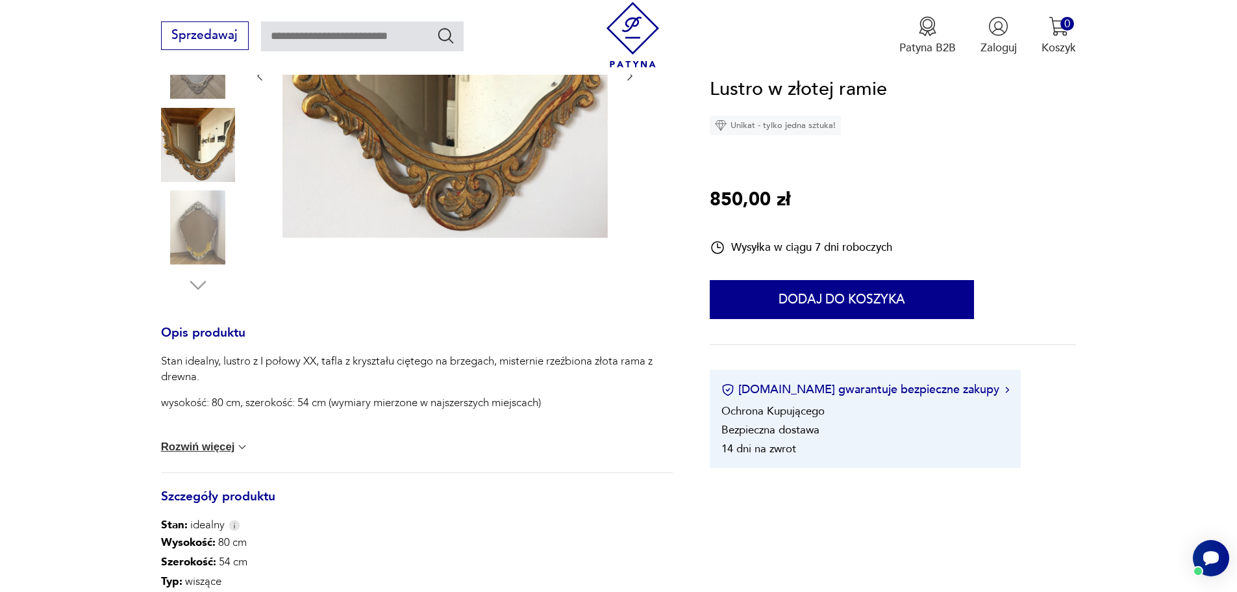
scroll to position [0, 0]
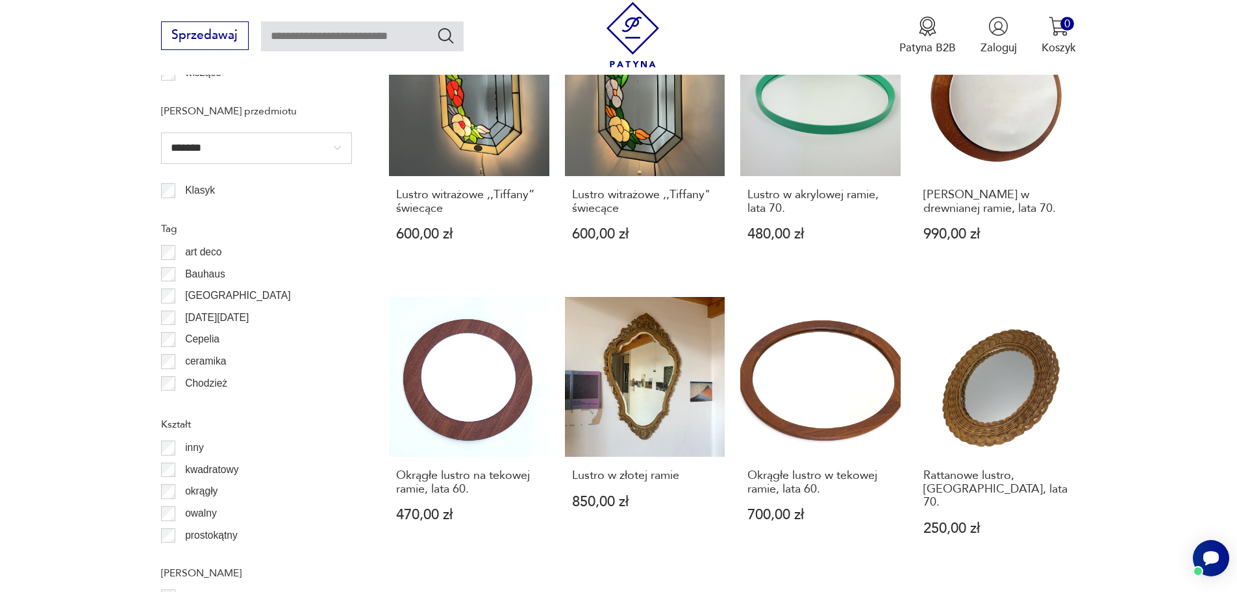
scroll to position [1567, 0]
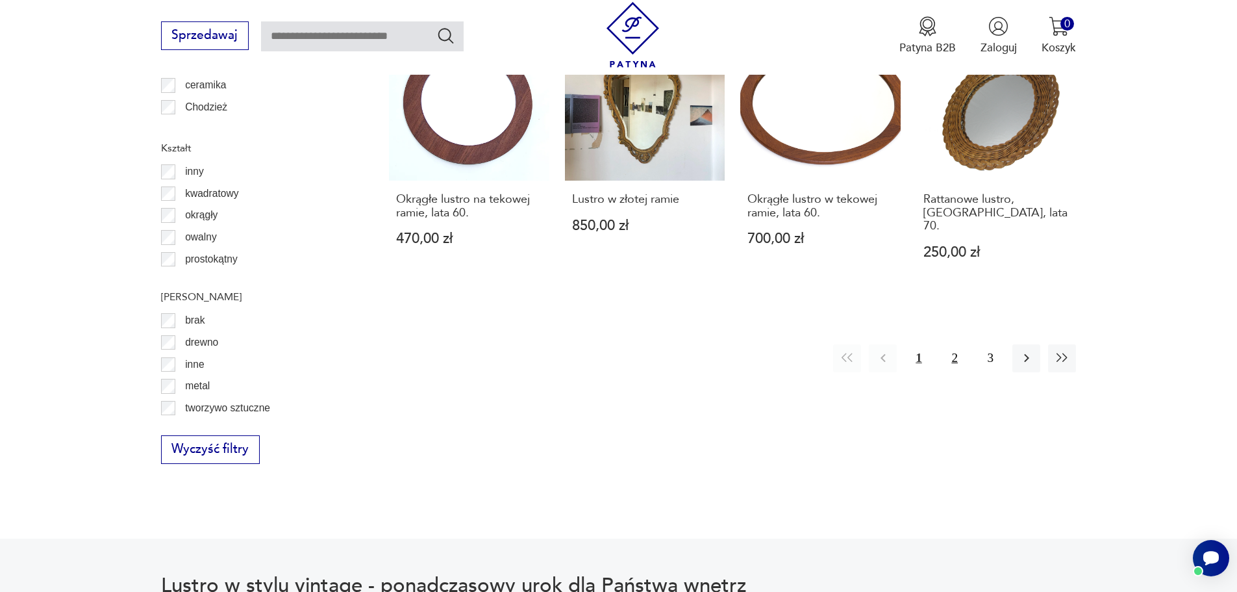
click at [958, 344] on button "2" at bounding box center [955, 358] width 28 height 28
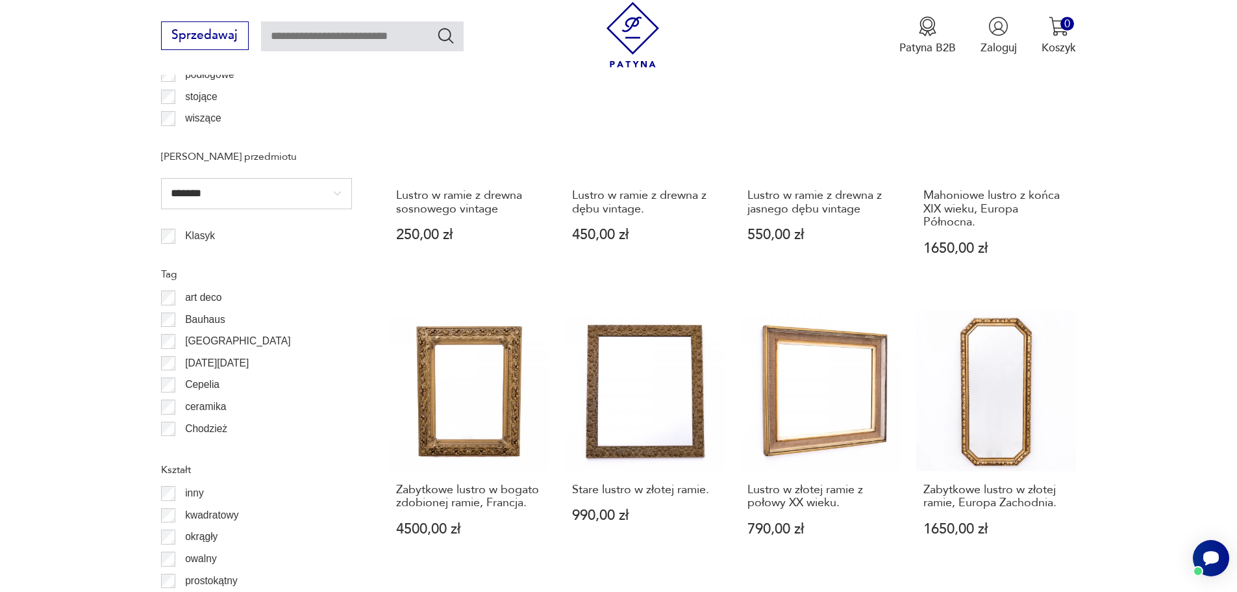
scroll to position [1406, 0]
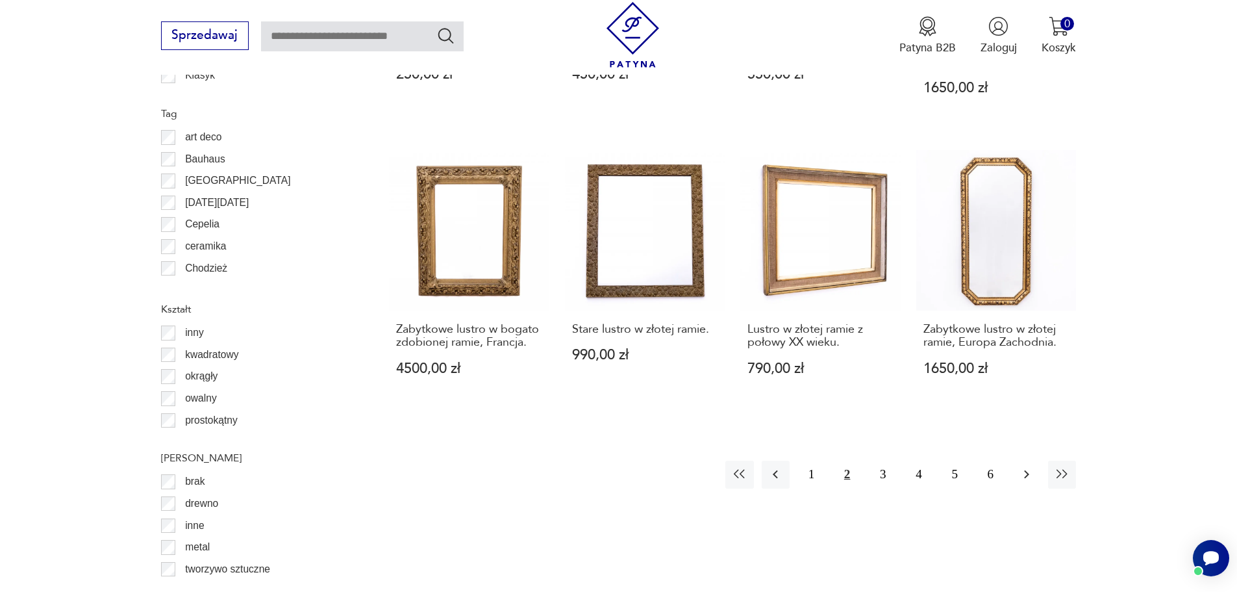
click at [1028, 476] on icon "button" at bounding box center [1027, 474] width 16 height 16
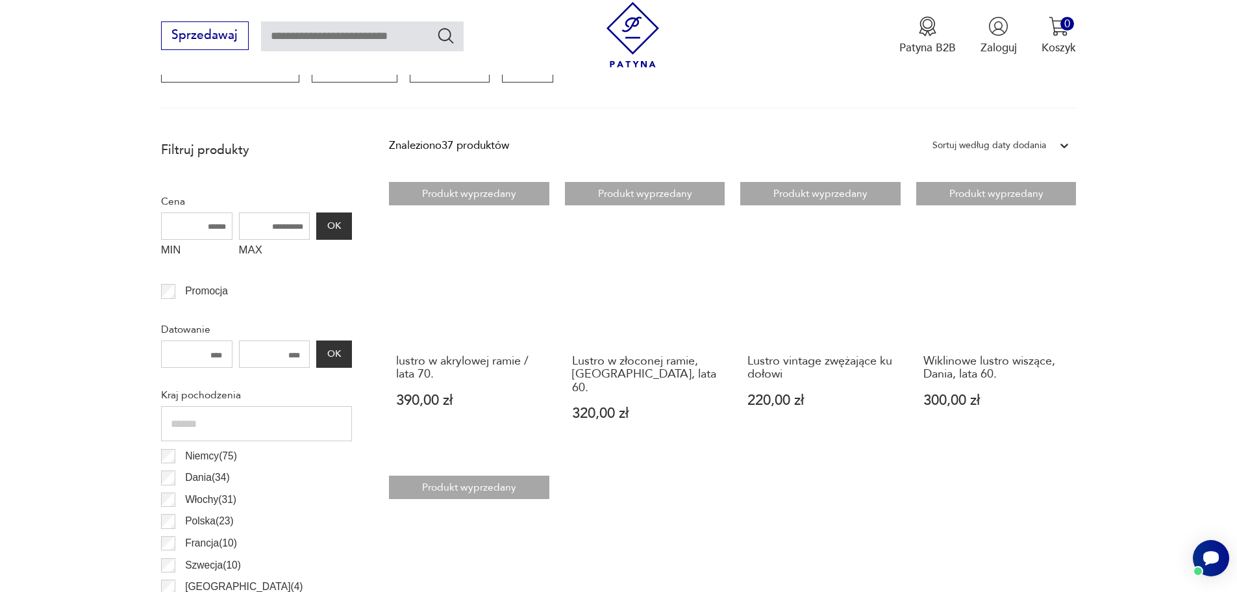
scroll to position [627, 0]
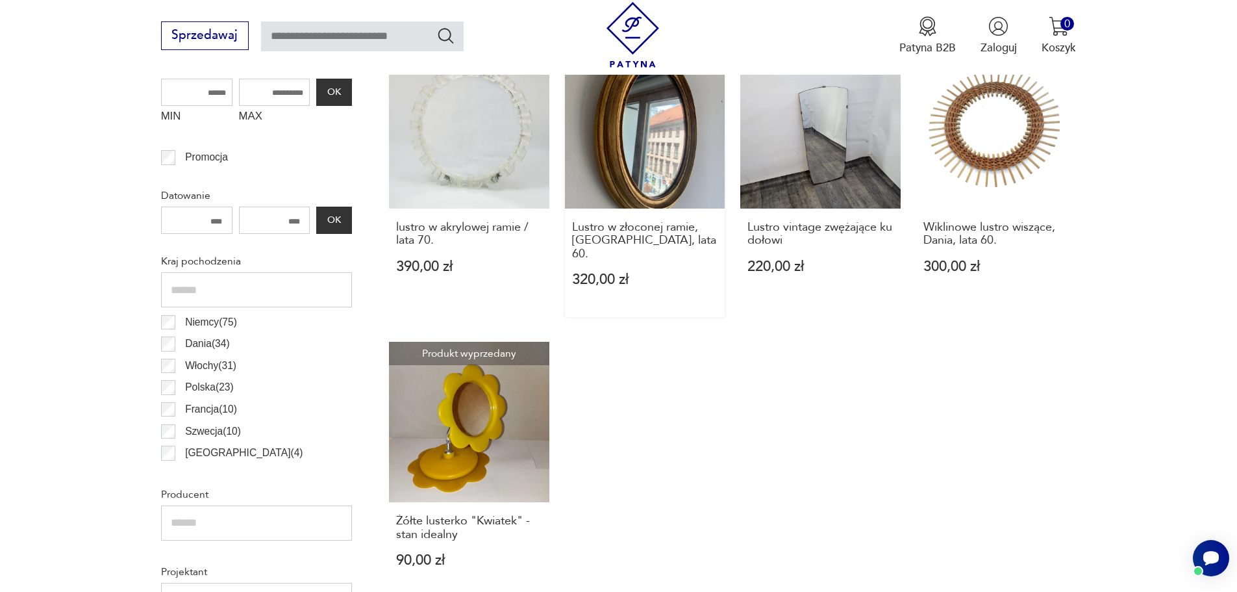
click at [655, 150] on link "Produkt wyprzedany Lustro w złoconej ramie, [GEOGRAPHIC_DATA], lata 60. 320,00 …" at bounding box center [645, 182] width 160 height 269
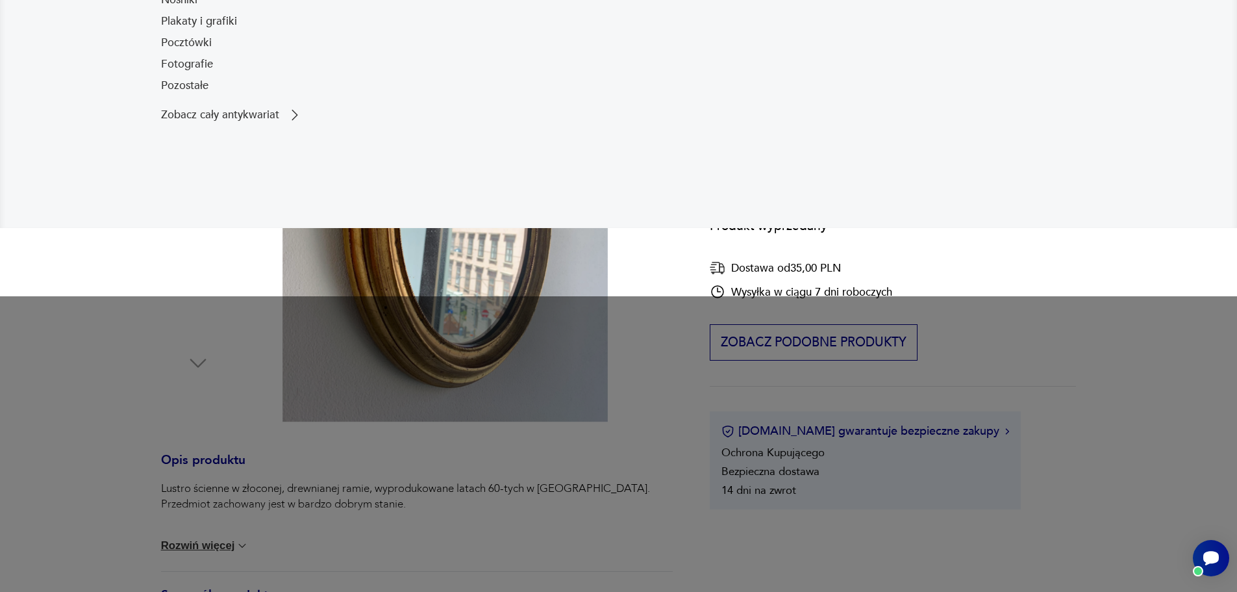
scroll to position [260, 0]
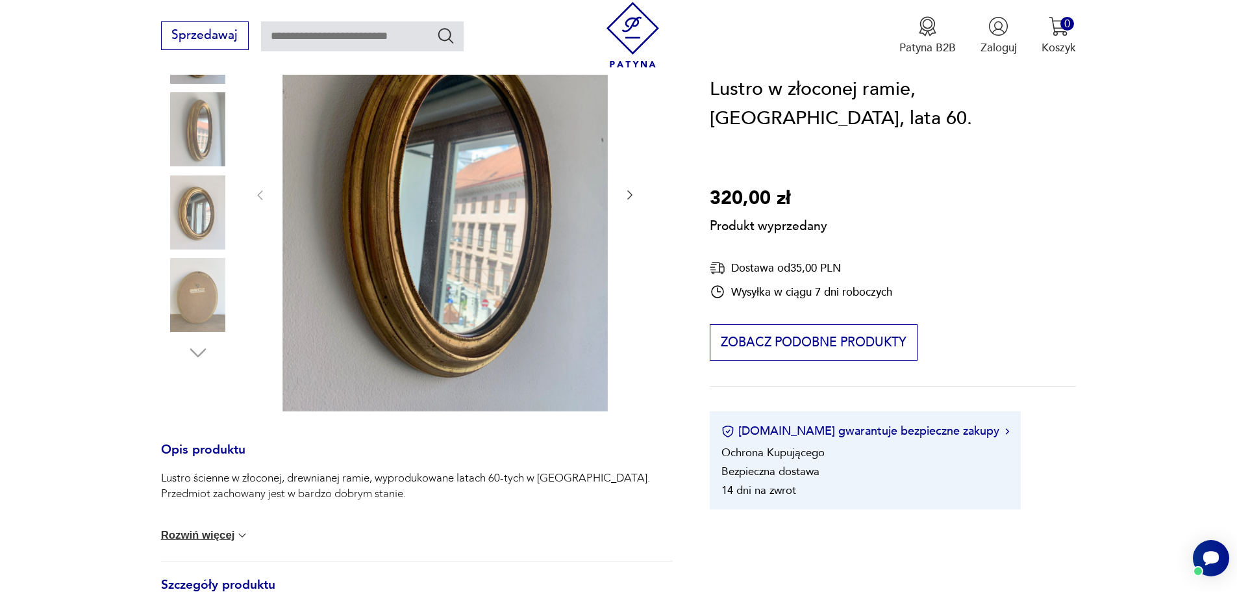
click at [632, 194] on div "Produkt wyprzedany Opis produktu Lustro ścienne w złoconej, drewnianej ramie, w…" at bounding box center [417, 429] width 512 height 905
click at [628, 193] on div "Produkt wyprzedany Opis produktu Lustro ścienne w złoconej, drewnianej ramie, w…" at bounding box center [417, 429] width 512 height 905
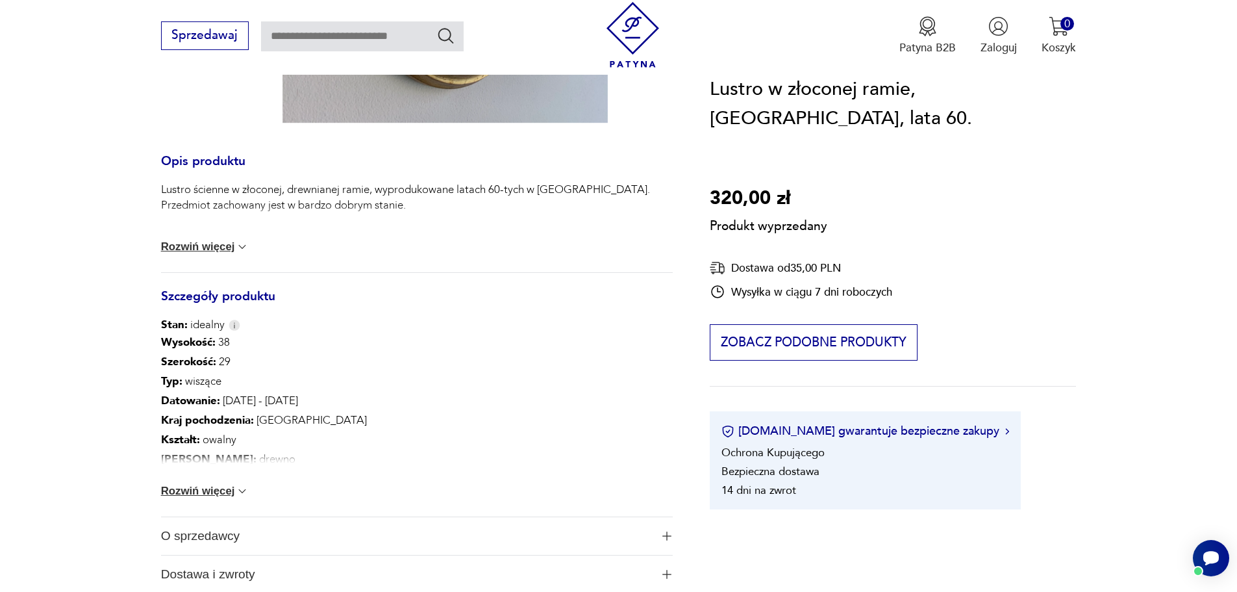
scroll to position [584, 0]
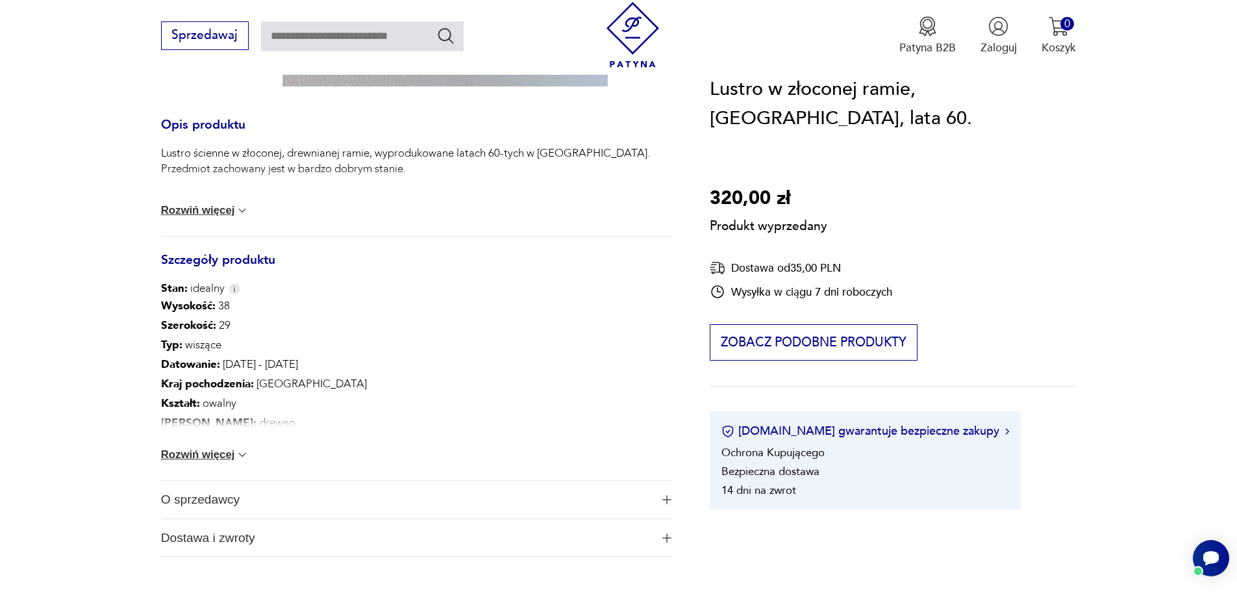
click at [248, 453] on img at bounding box center [242, 454] width 13 height 13
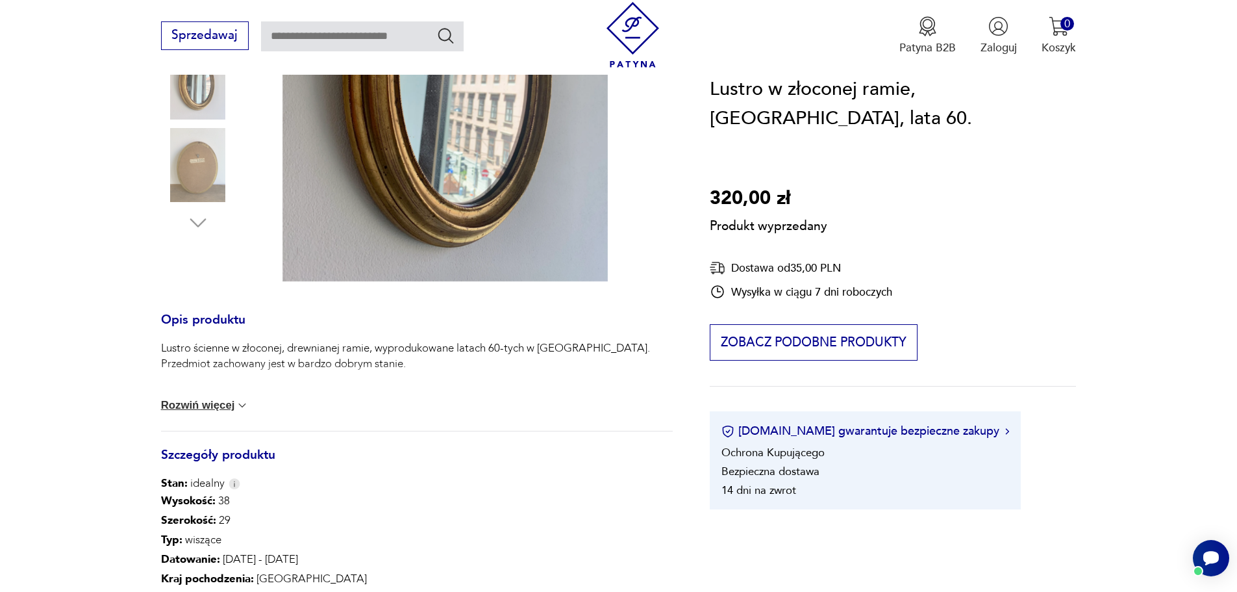
scroll to position [65, 0]
